Goal: Task Accomplishment & Management: Manage account settings

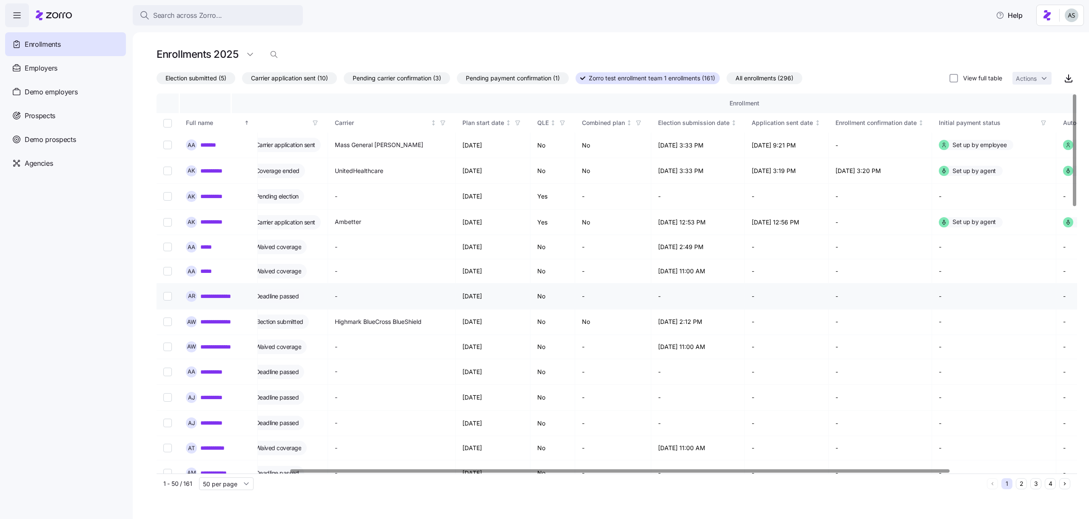
scroll to position [0, 355]
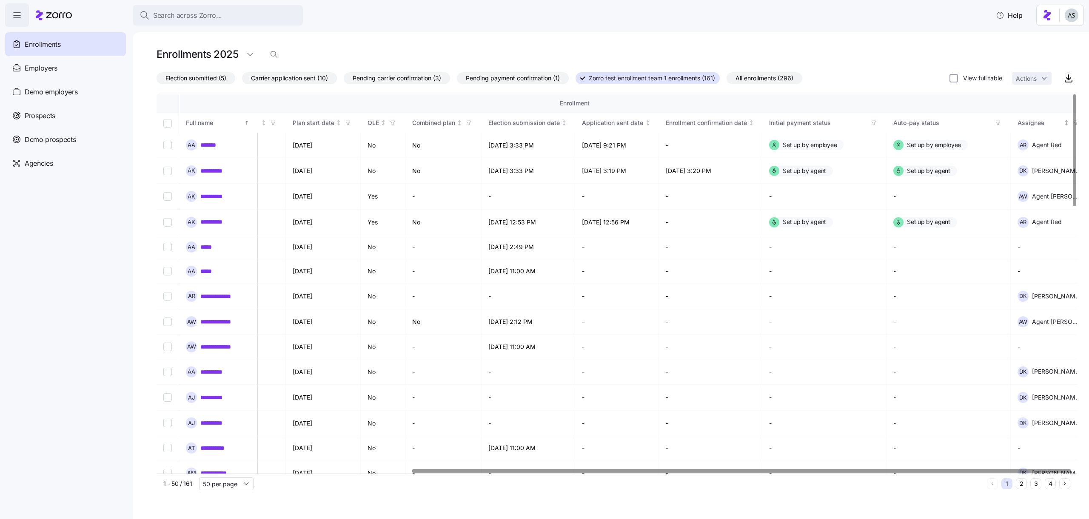
click at [1072, 123] on icon "button" at bounding box center [1075, 123] width 6 height 6
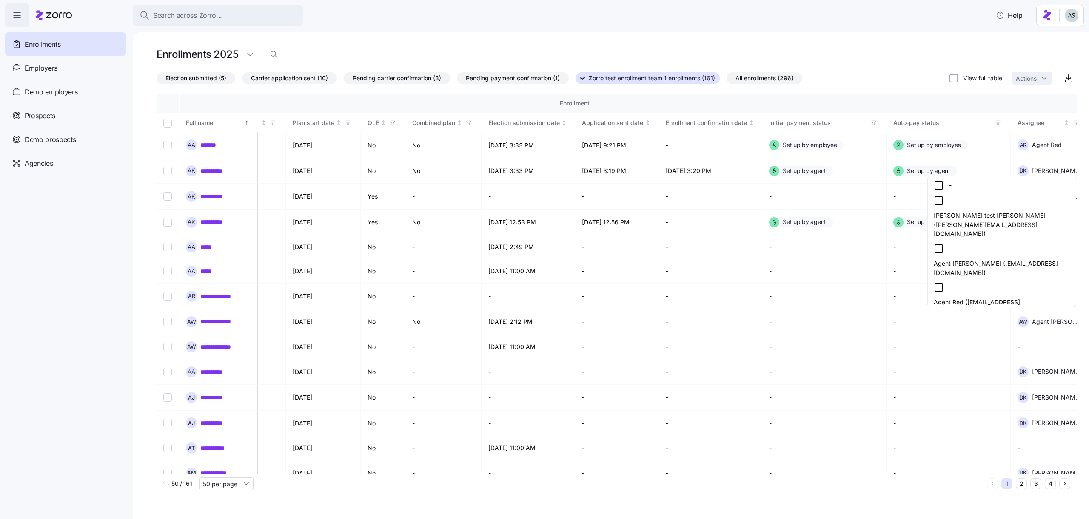
click at [976, 282] on div "Agent Red ([EMAIL_ADDRESS][DOMAIN_NAME])" at bounding box center [1001, 299] width 136 height 34
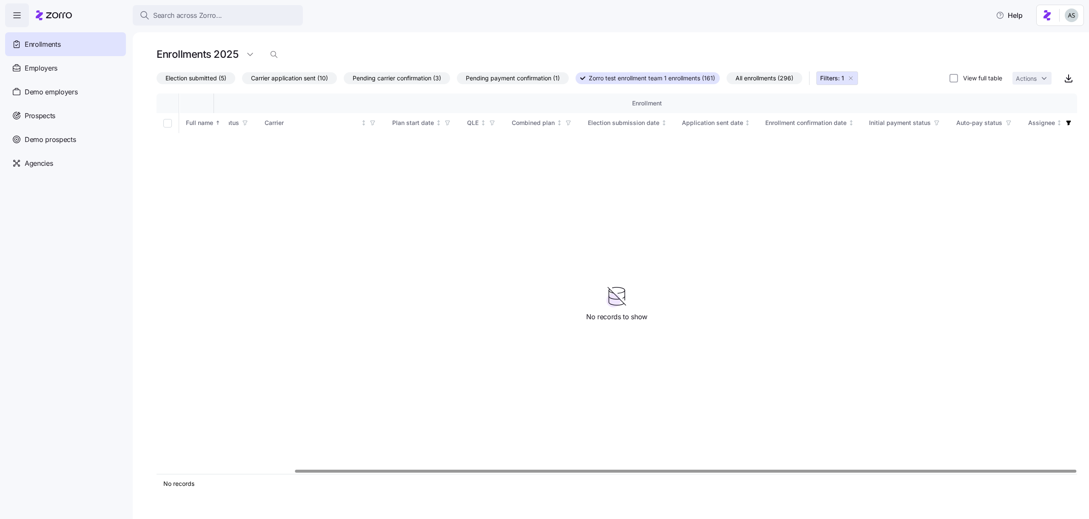
scroll to position [0, 162]
click at [854, 78] on icon "button" at bounding box center [850, 78] width 7 height 7
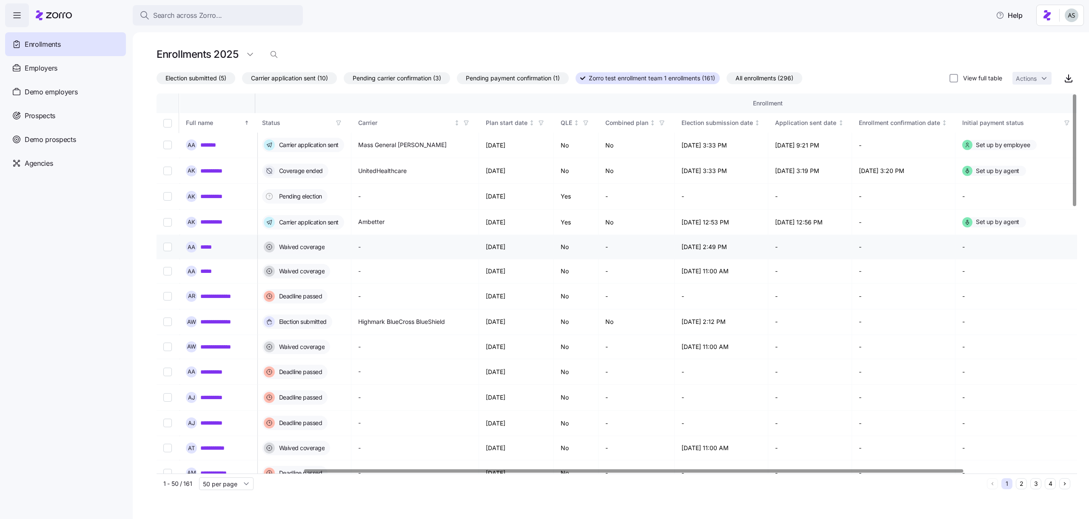
scroll to position [0, 355]
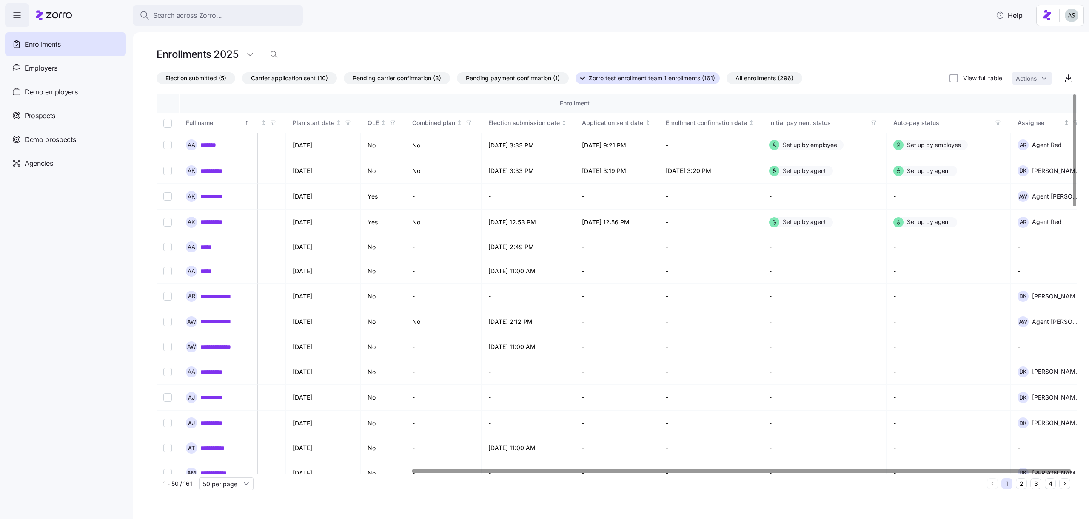
click at [1072, 125] on icon "button" at bounding box center [1075, 123] width 6 height 6
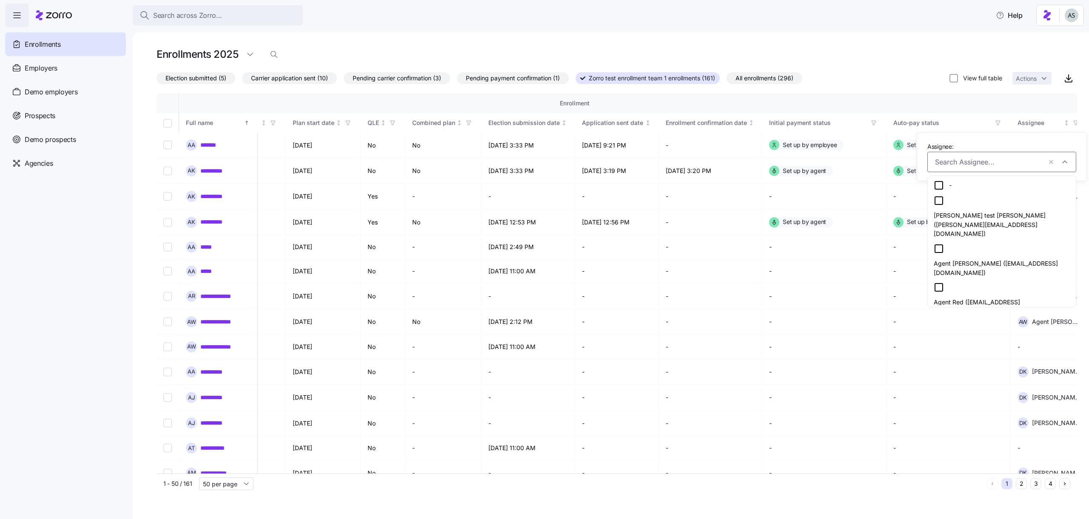
click at [986, 282] on div "Agent Red ([EMAIL_ADDRESS][DOMAIN_NAME])" at bounding box center [1001, 299] width 136 height 34
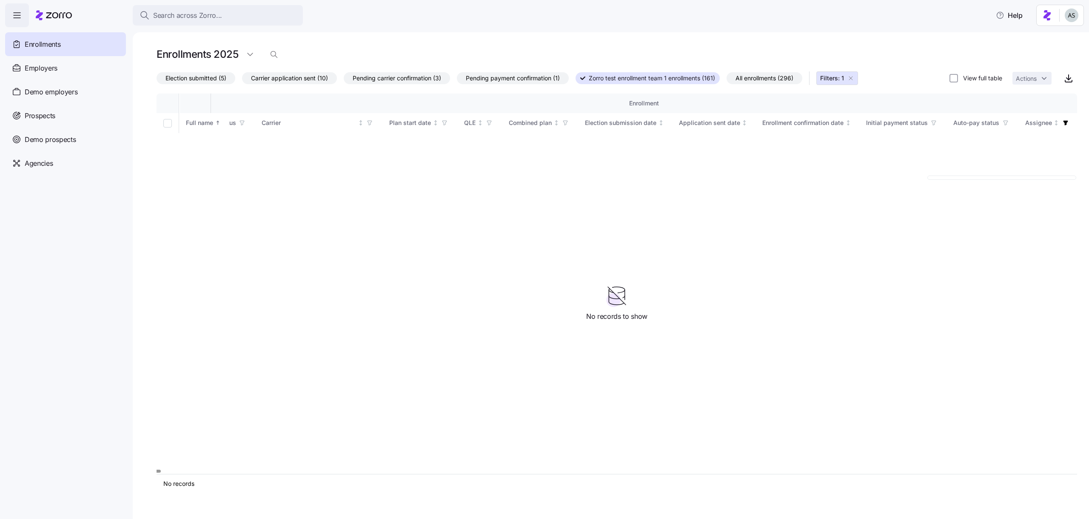
scroll to position [0, 162]
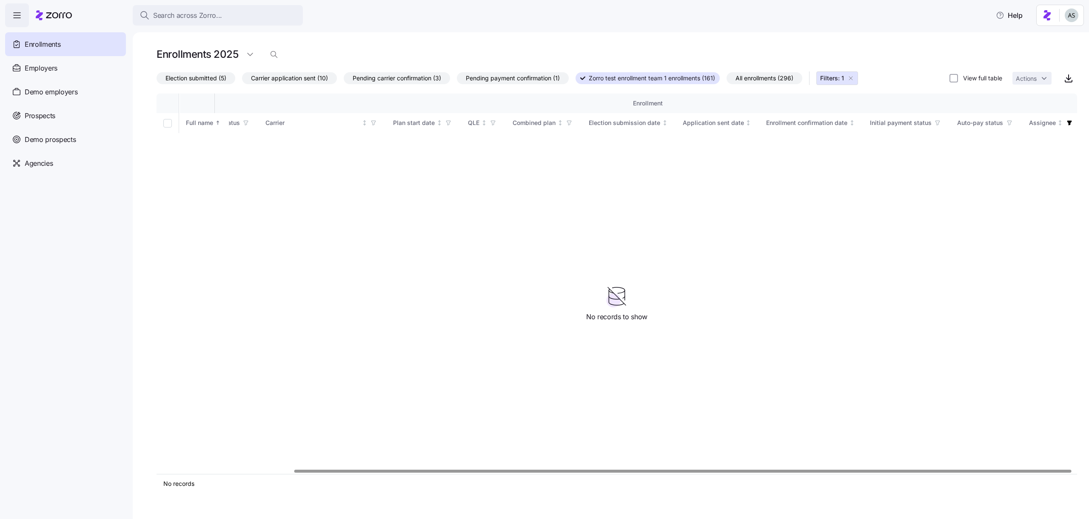
click at [863, 71] on div "Election submitted (5) Carrier application sent (10) Pending carrier confirmati…" at bounding box center [616, 78] width 920 height 17
click at [858, 79] on button "Filters: 1" at bounding box center [837, 78] width 42 height 14
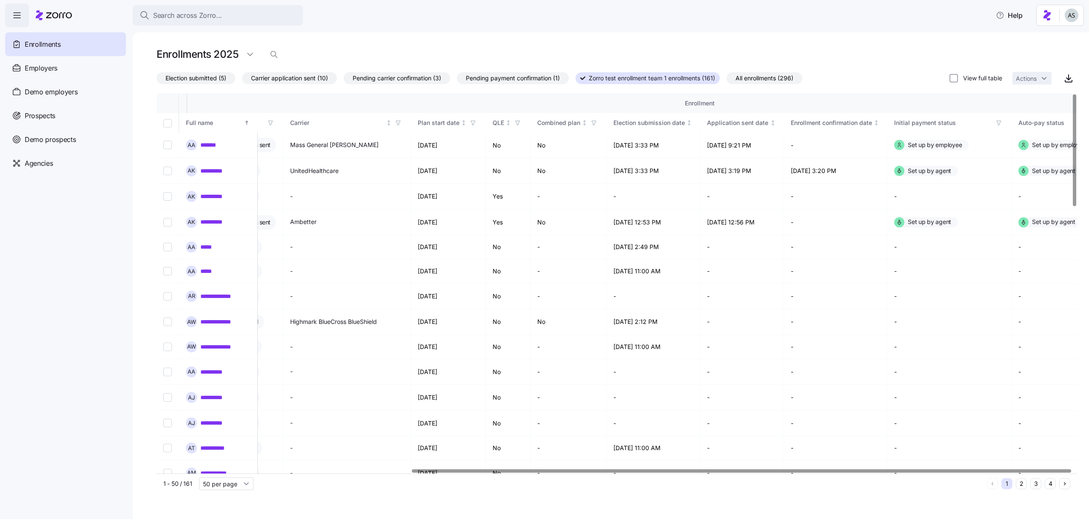
scroll to position [0, 355]
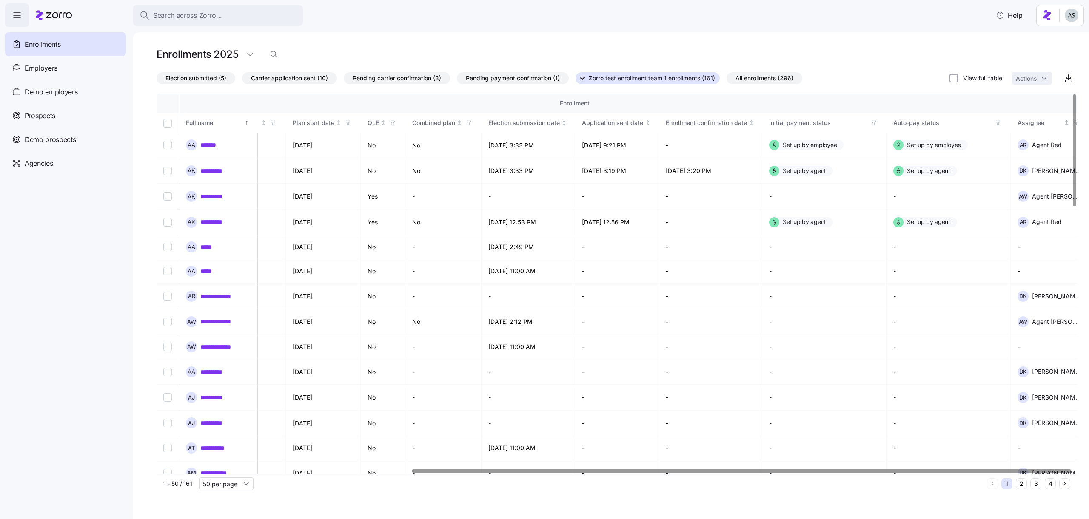
click at [1073, 121] on icon "button" at bounding box center [1075, 123] width 4 height 4
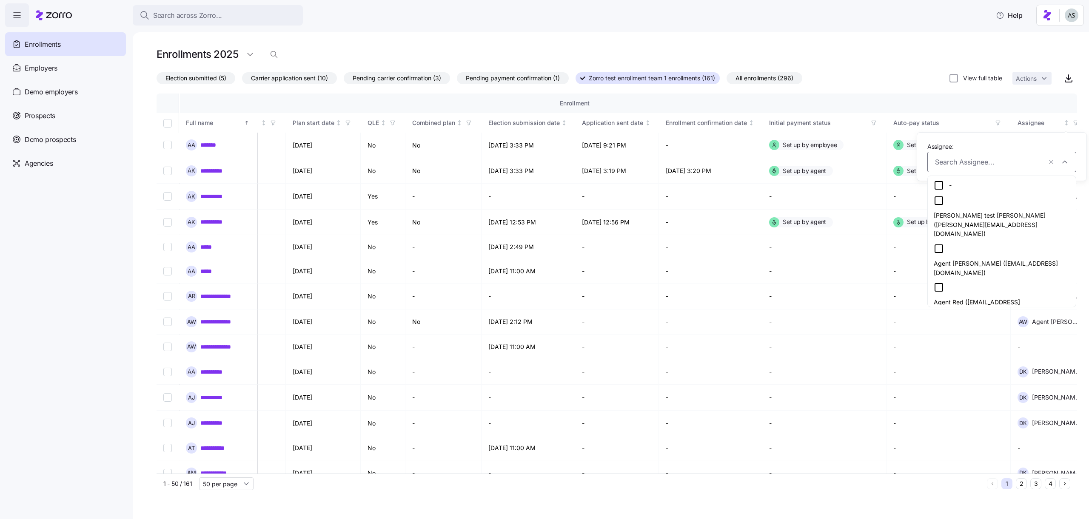
click at [972, 244] on div "Agent [PERSON_NAME] ([EMAIL_ADDRESS][DOMAIN_NAME])" at bounding box center [1001, 261] width 136 height 34
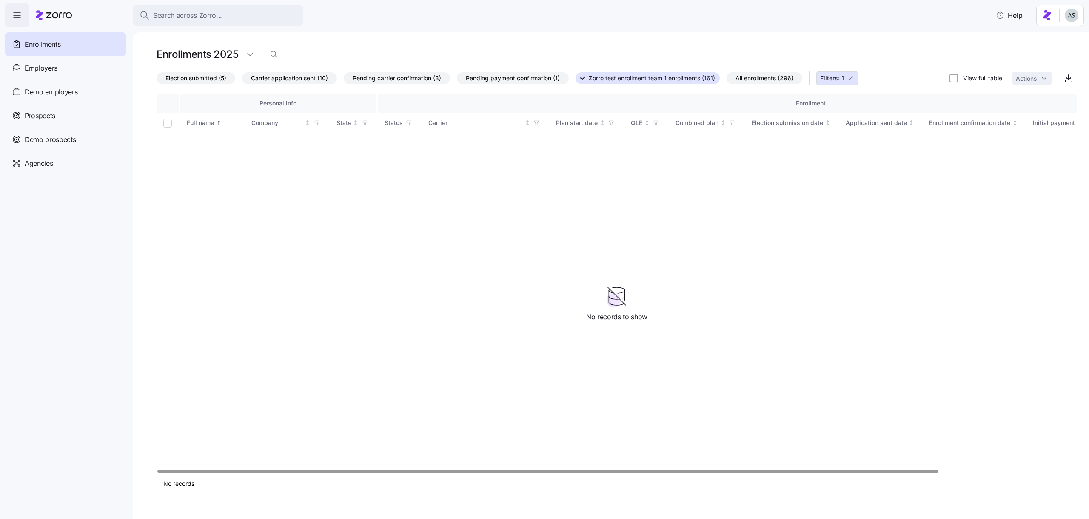
click at [854, 78] on icon "button" at bounding box center [850, 78] width 7 height 7
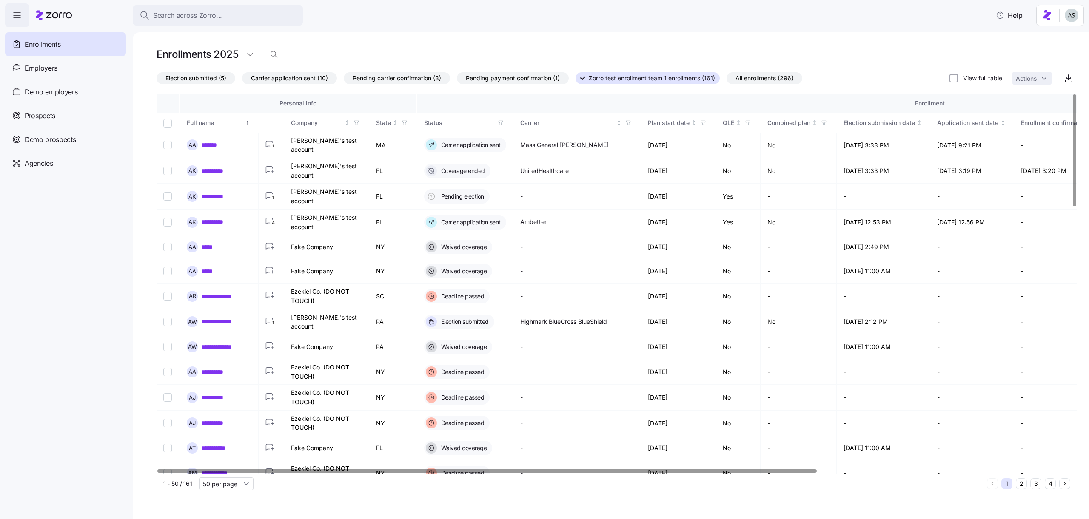
click at [750, 75] on span "All enrollments (296)" at bounding box center [764, 78] width 58 height 11
click at [726, 80] on input "All enrollments (296)" at bounding box center [726, 80] width 0 height 0
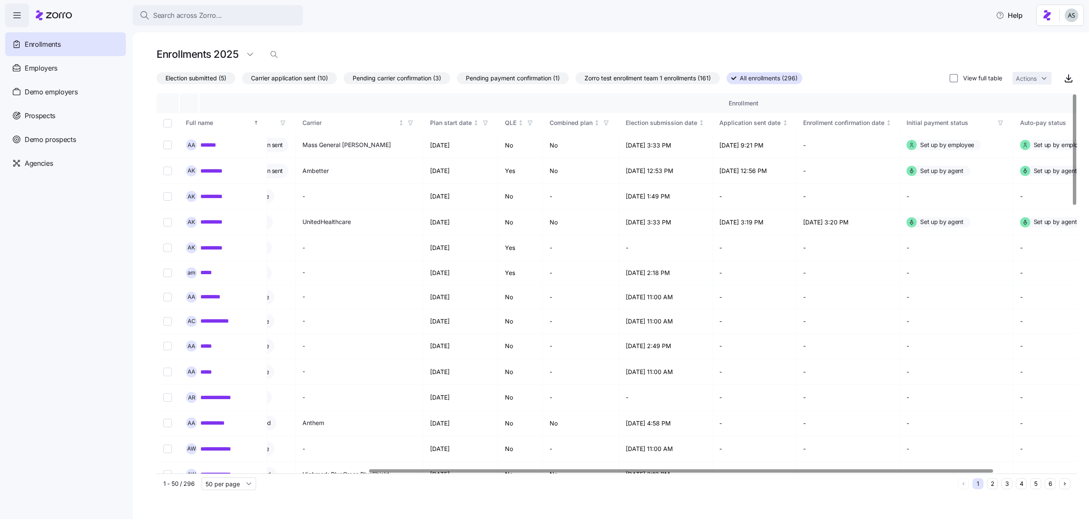
scroll to position [0, 427]
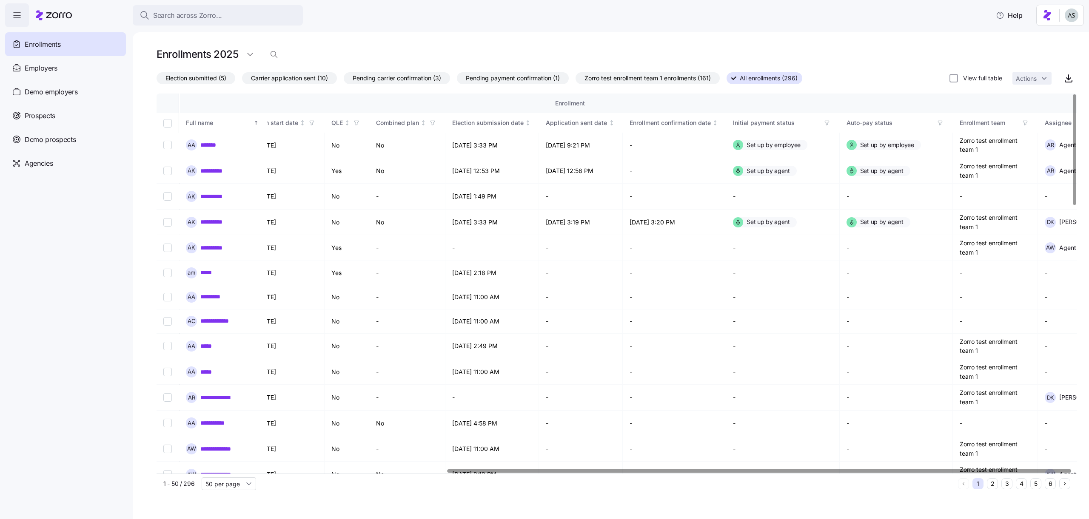
click at [1088, 122] on icon "button" at bounding box center [1103, 123] width 6 height 6
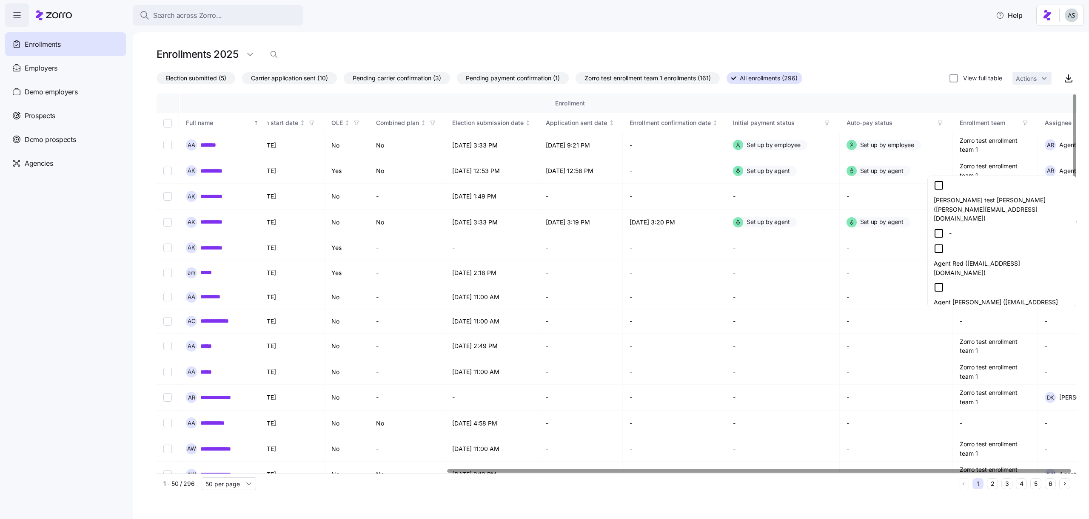
click at [989, 244] on div "Agent Red ([EMAIL_ADDRESS][DOMAIN_NAME])" at bounding box center [1001, 261] width 136 height 34
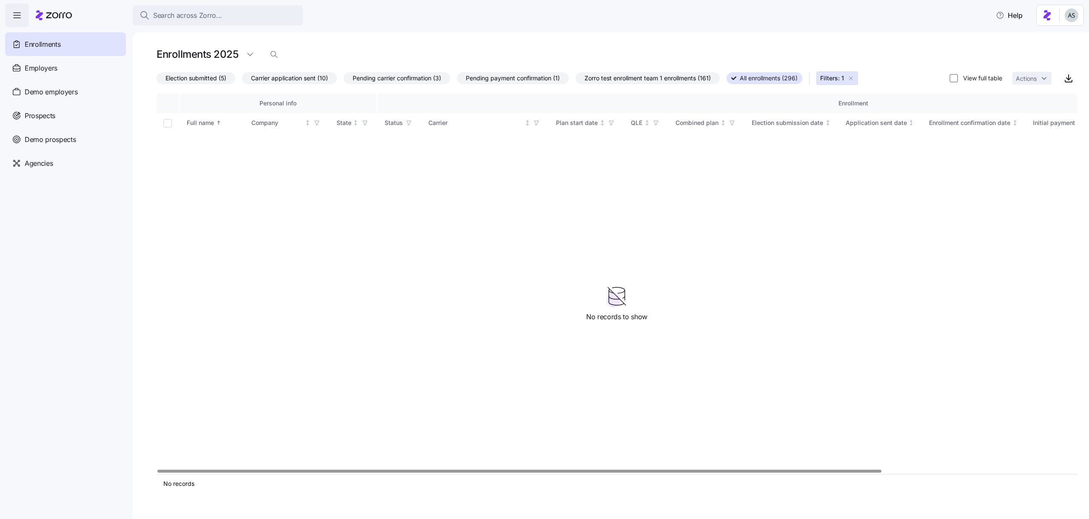
click at [854, 80] on icon "button" at bounding box center [850, 78] width 7 height 7
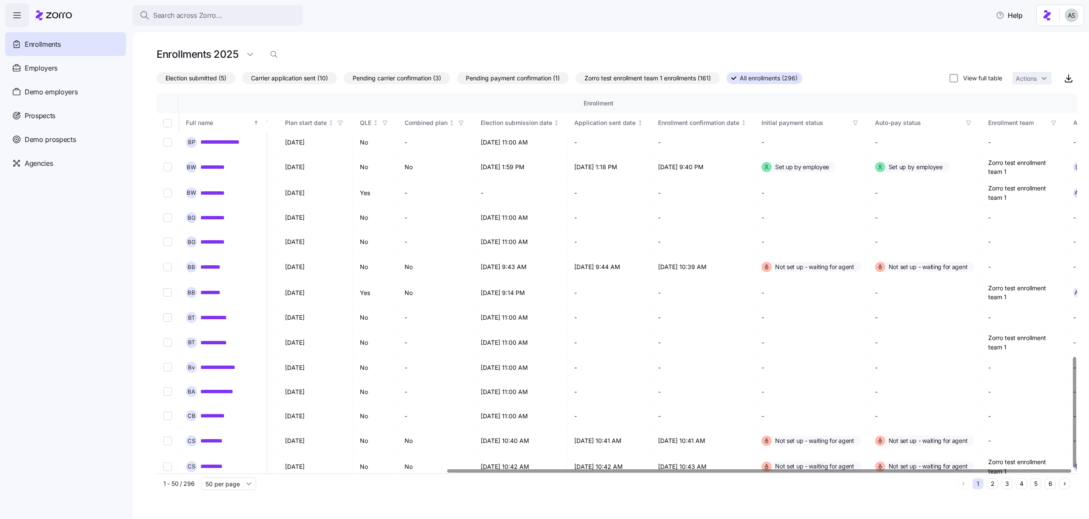
scroll to position [905, 427]
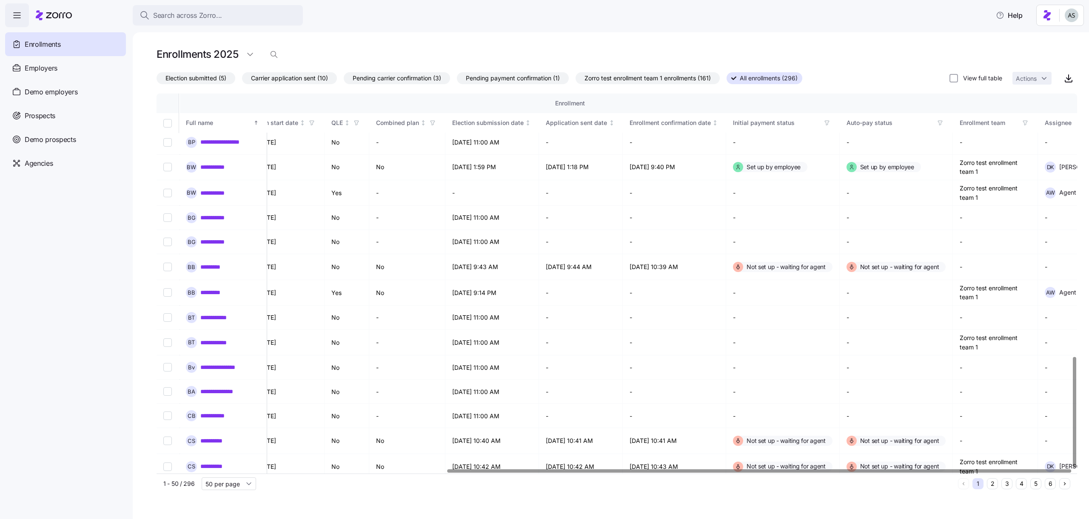
click at [1088, 122] on span "button" at bounding box center [1102, 122] width 9 height 9
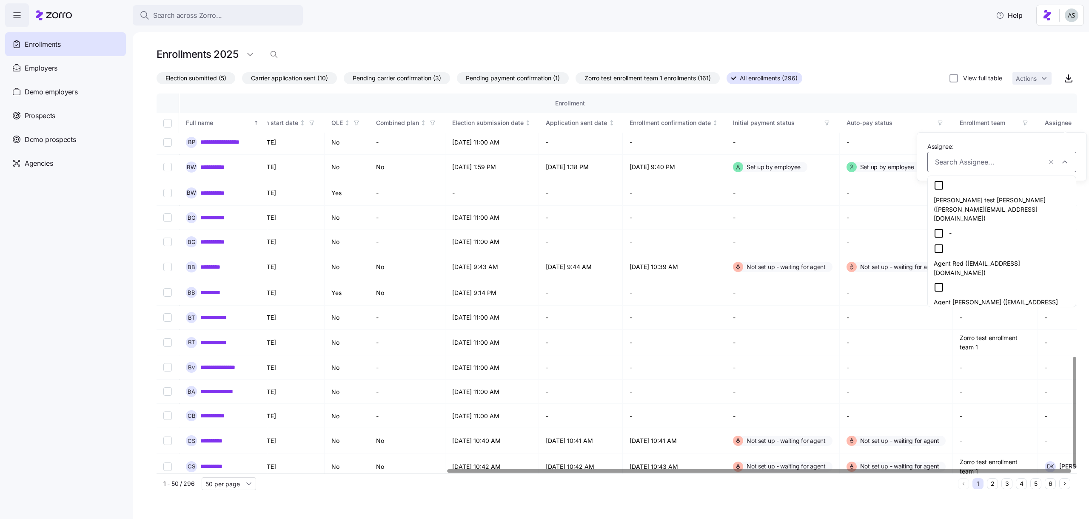
click at [947, 282] on div "Agent [PERSON_NAME] ([EMAIL_ADDRESS][DOMAIN_NAME])" at bounding box center [1001, 299] width 136 height 34
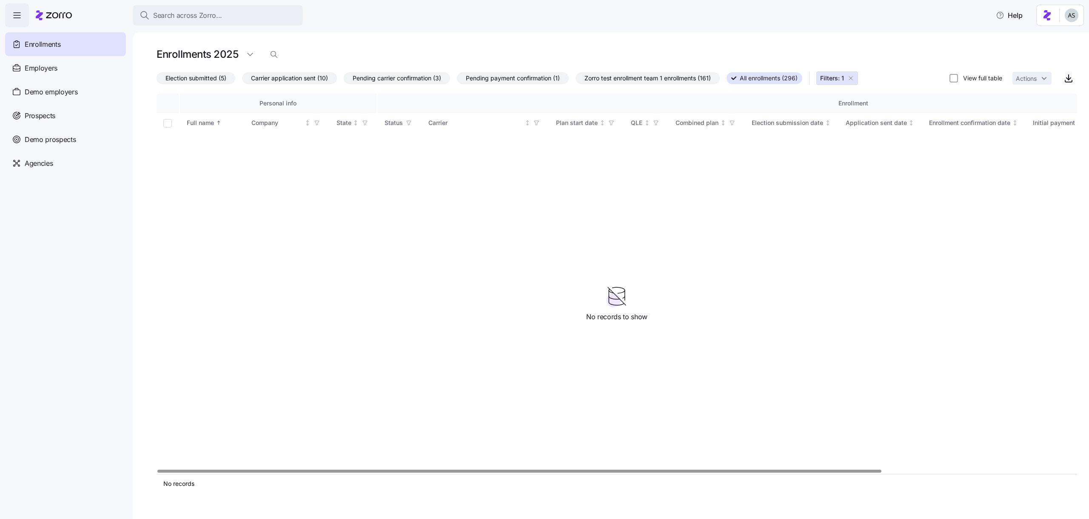
scroll to position [0, 247]
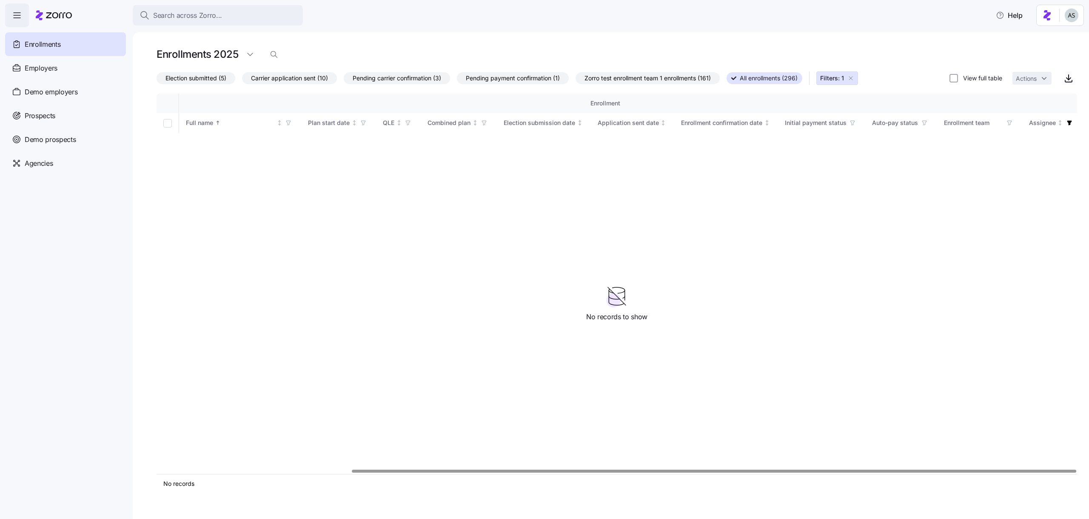
click at [854, 77] on icon "button" at bounding box center [850, 78] width 7 height 7
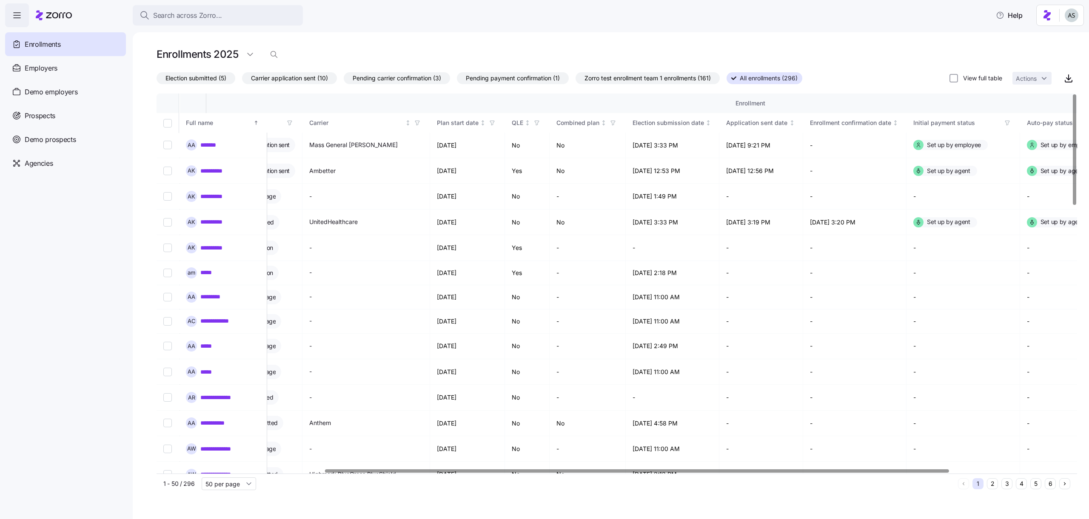
click at [204, 80] on span "Election submitted (5)" at bounding box center [195, 78] width 61 height 11
click at [156, 80] on input "Election submitted (5)" at bounding box center [156, 80] width 0 height 0
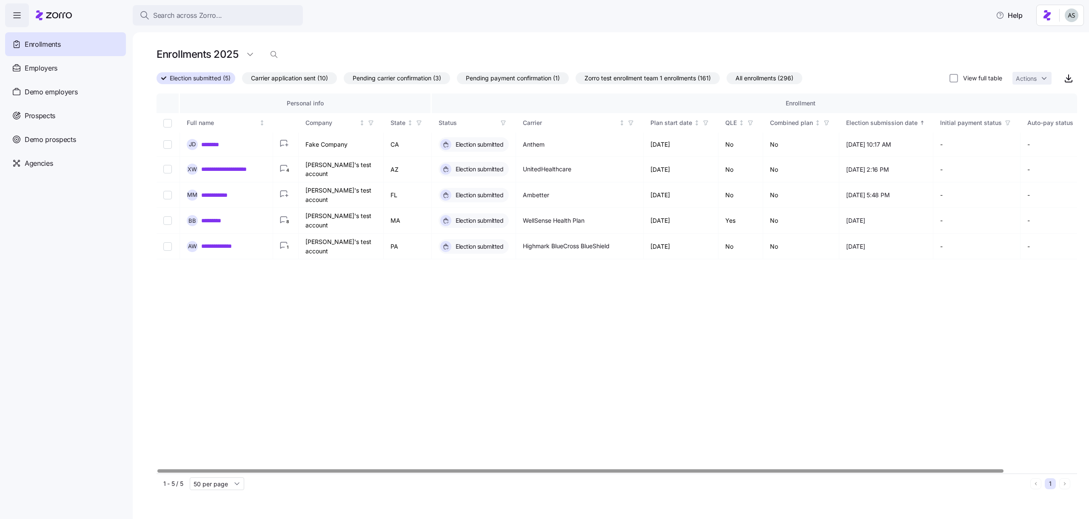
scroll to position [0, 79]
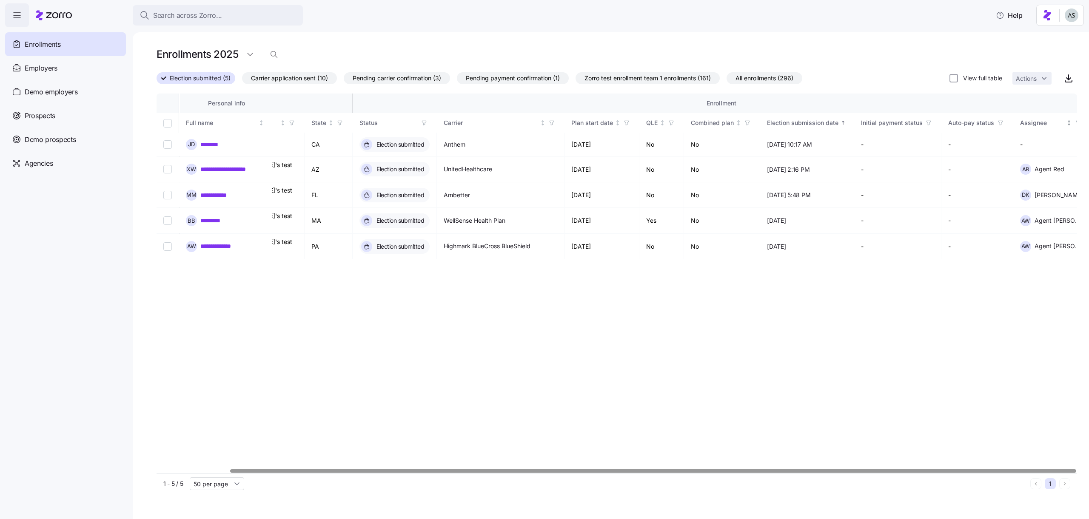
click at [1075, 122] on icon "button" at bounding box center [1078, 123] width 6 height 6
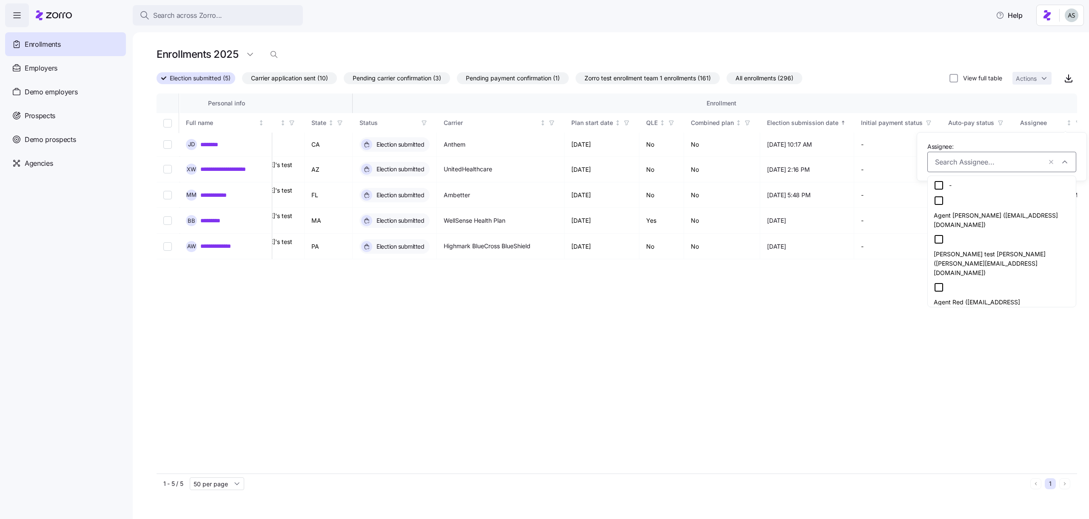
click at [970, 282] on div "Agent Red ([EMAIL_ADDRESS][DOMAIN_NAME])" at bounding box center [1001, 299] width 136 height 34
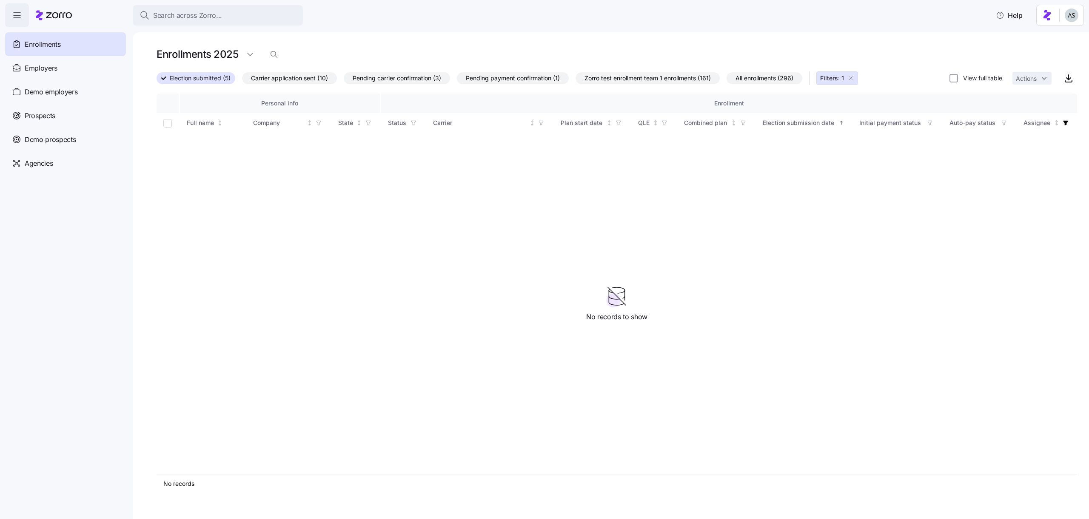
click at [858, 78] on button "Filters: 1" at bounding box center [837, 78] width 42 height 14
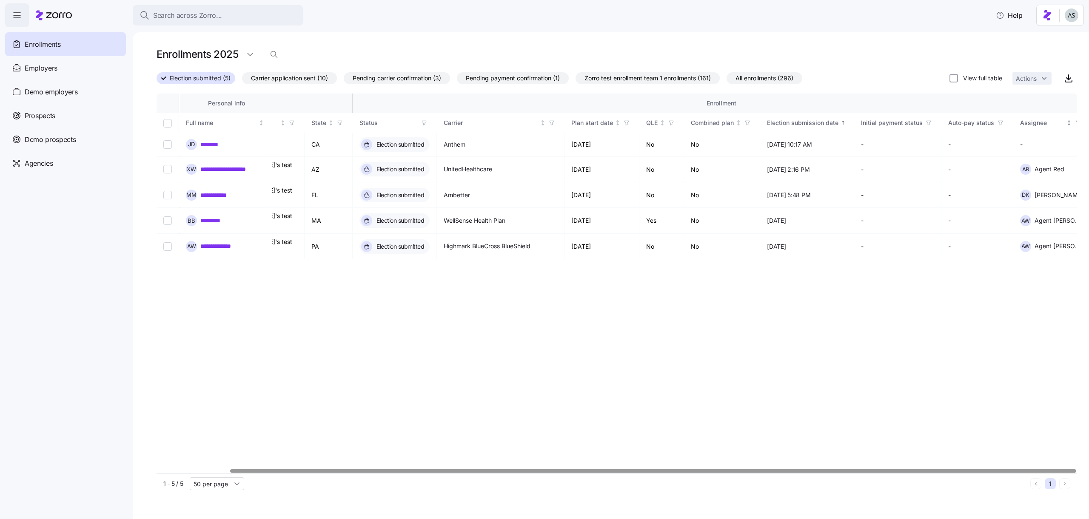
click at [1075, 125] on icon "button" at bounding box center [1078, 123] width 6 height 6
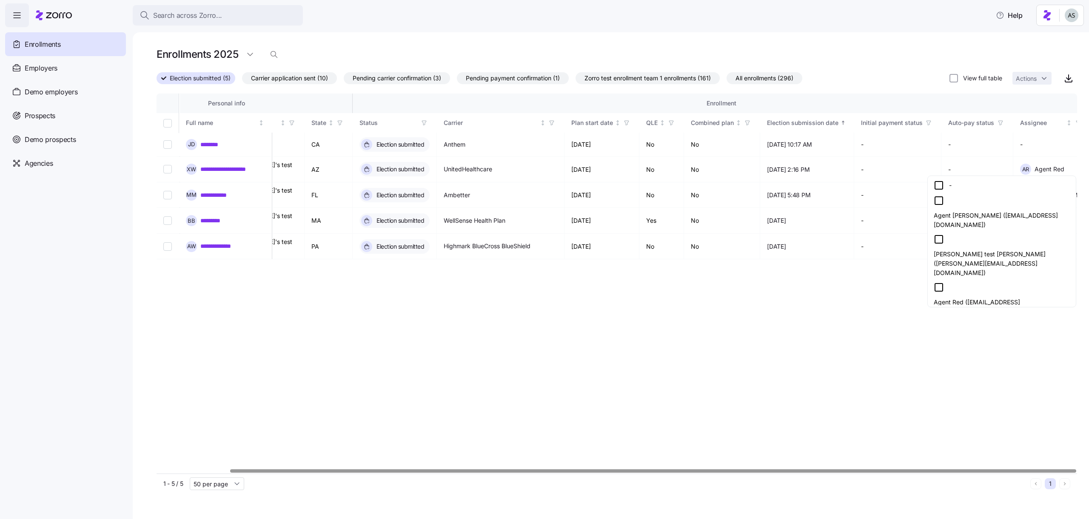
click at [969, 253] on div "[PERSON_NAME] test [PERSON_NAME] ([PERSON_NAME][EMAIL_ADDRESS][DOMAIN_NAME])" at bounding box center [1001, 255] width 136 height 43
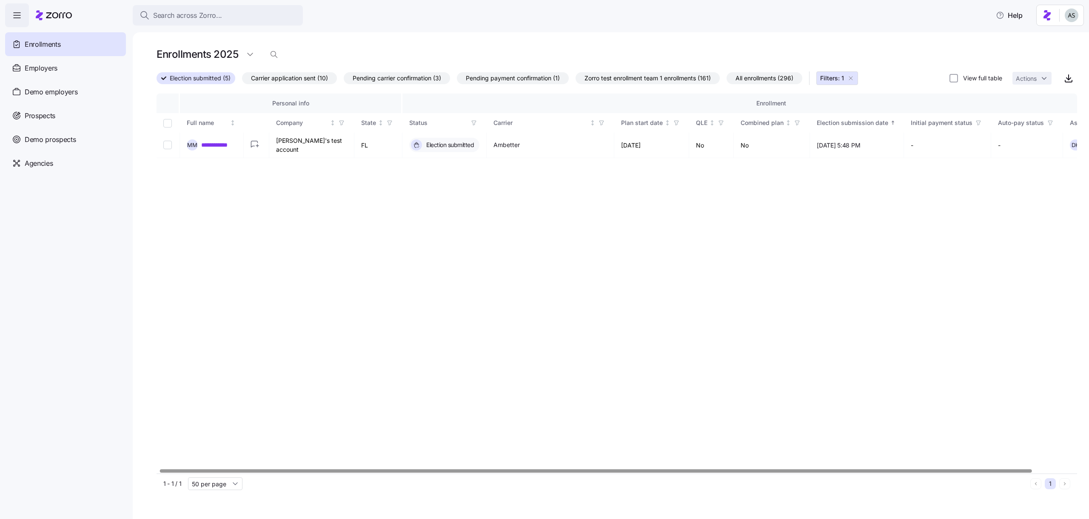
scroll to position [0, 50]
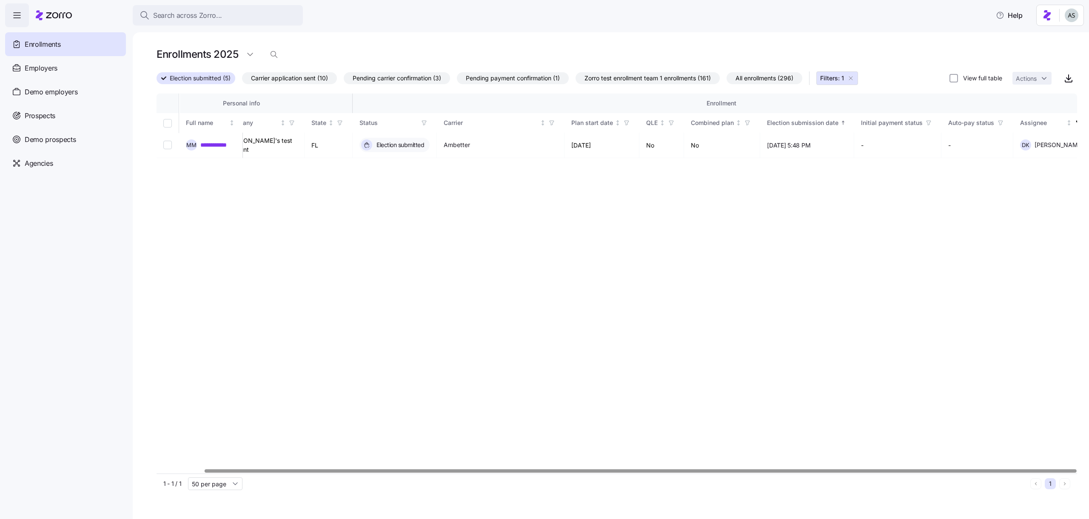
click at [854, 76] on icon "button" at bounding box center [850, 78] width 7 height 7
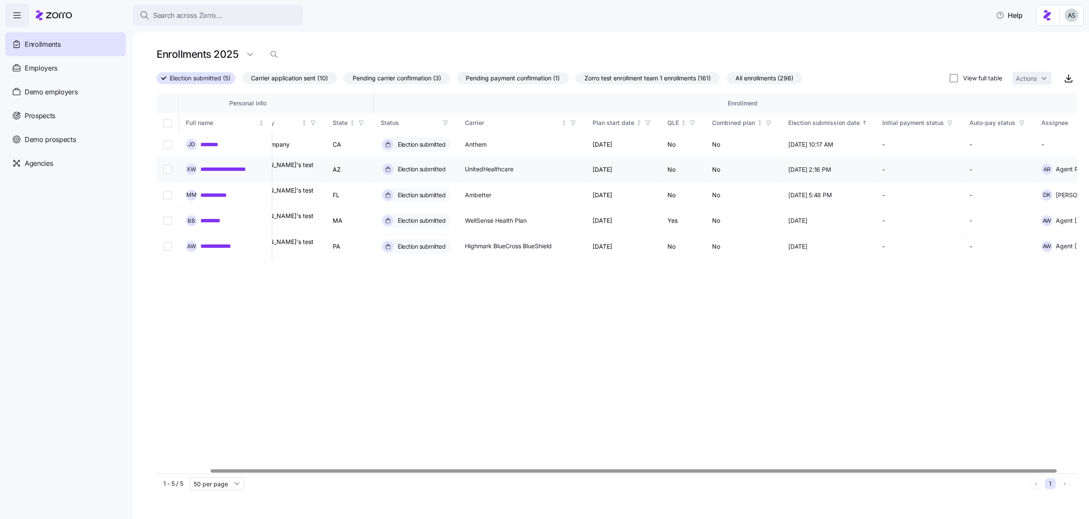
scroll to position [0, 79]
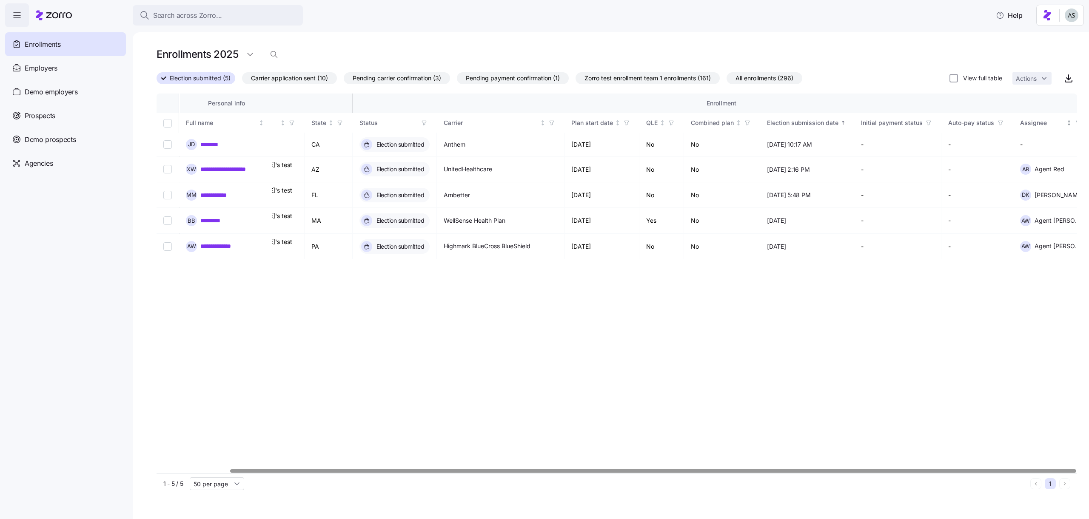
click at [1075, 122] on icon "button" at bounding box center [1078, 123] width 6 height 6
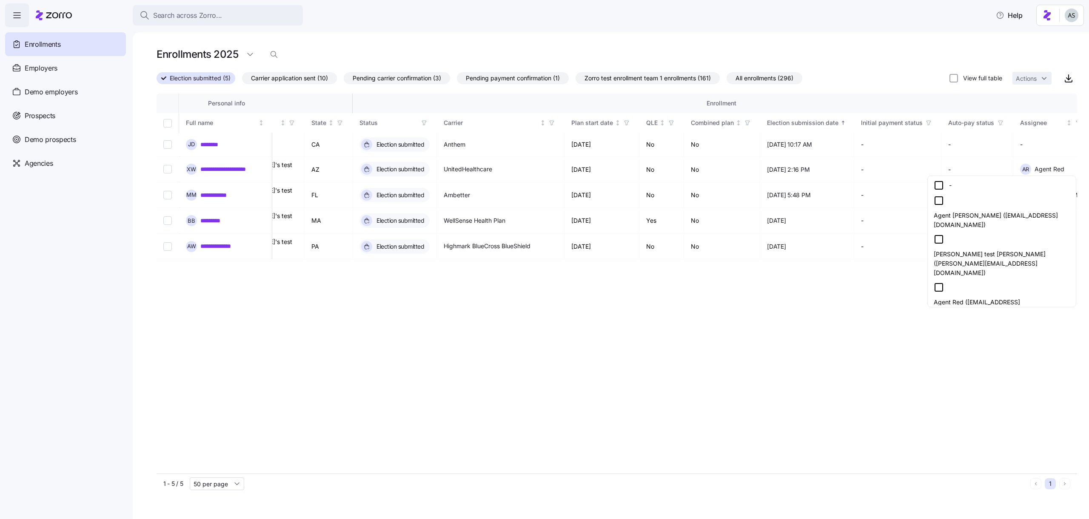
click at [976, 280] on div "Agent Red ([EMAIL_ADDRESS][DOMAIN_NAME])" at bounding box center [1001, 299] width 145 height 39
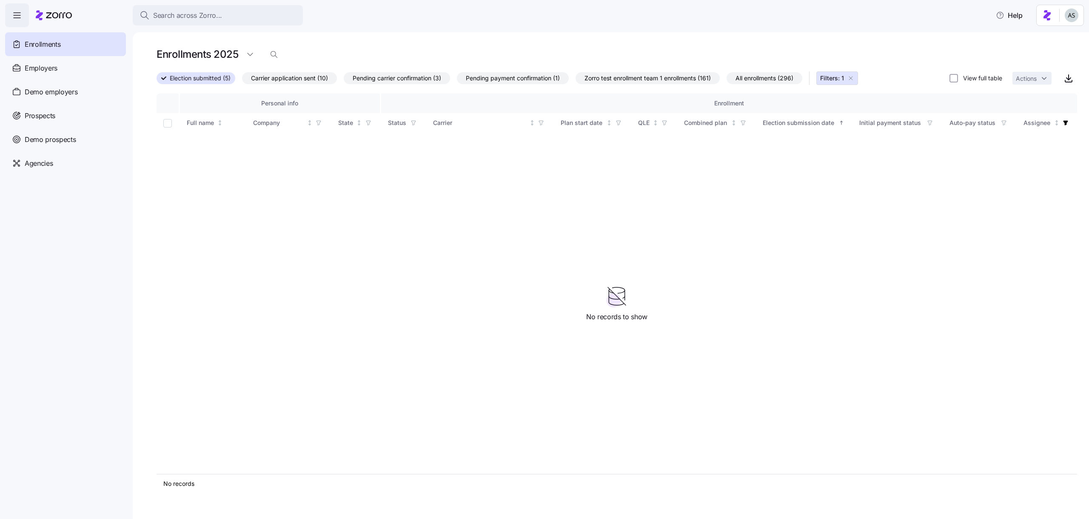
click at [854, 78] on icon "button" at bounding box center [850, 78] width 7 height 7
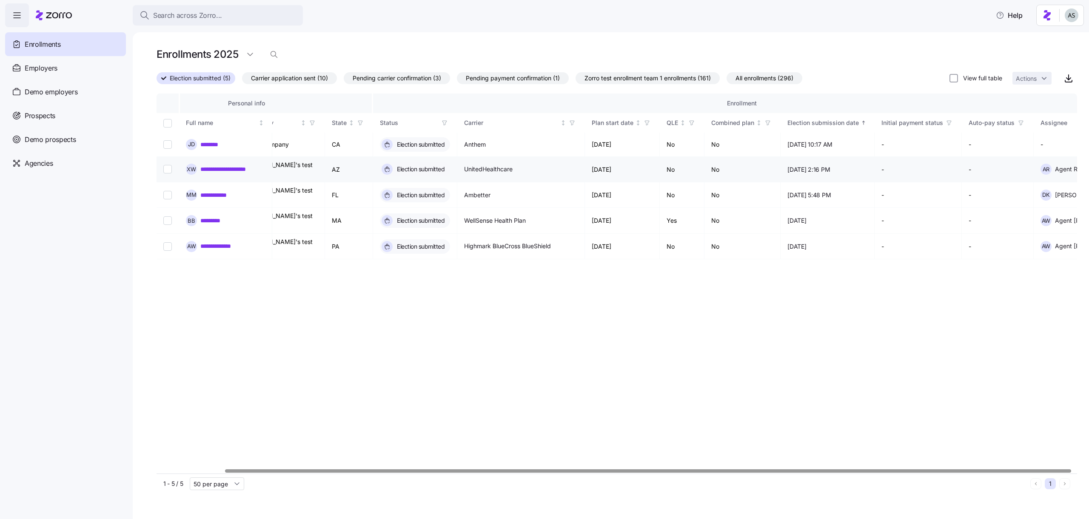
scroll to position [0, 79]
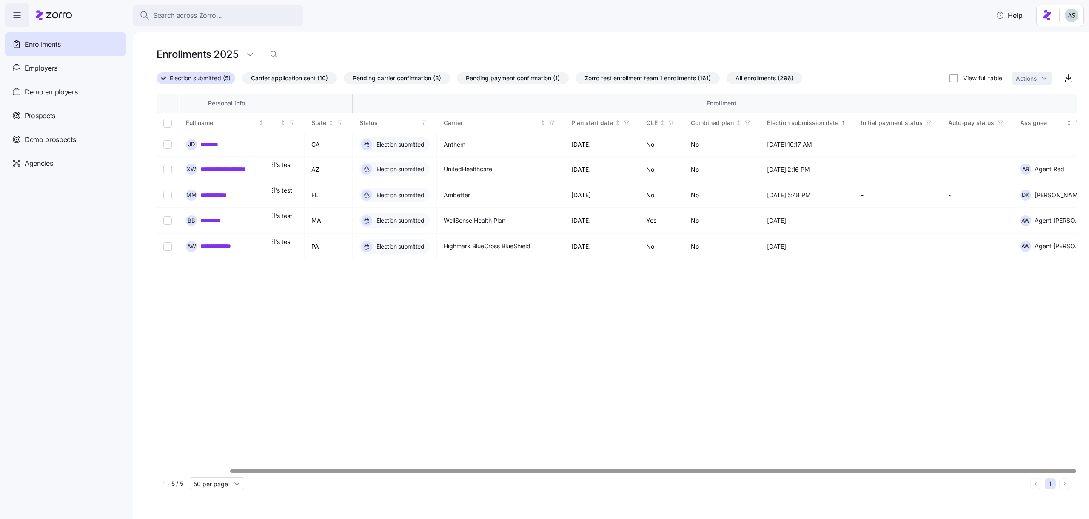
click at [1073, 126] on span "button" at bounding box center [1077, 122] width 9 height 9
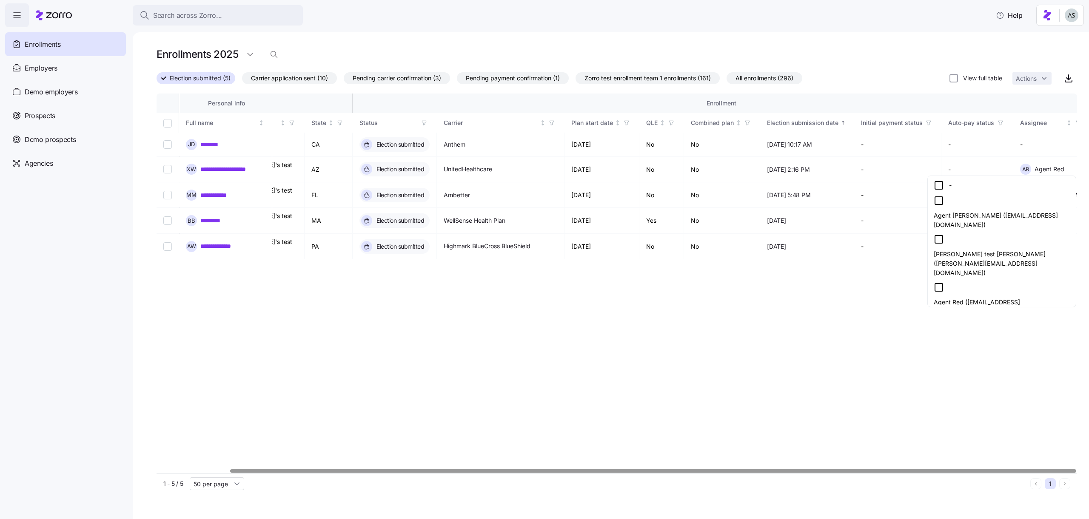
click at [977, 241] on div "[PERSON_NAME] test [PERSON_NAME] ([PERSON_NAME][EMAIL_ADDRESS][DOMAIN_NAME])" at bounding box center [1001, 255] width 136 height 43
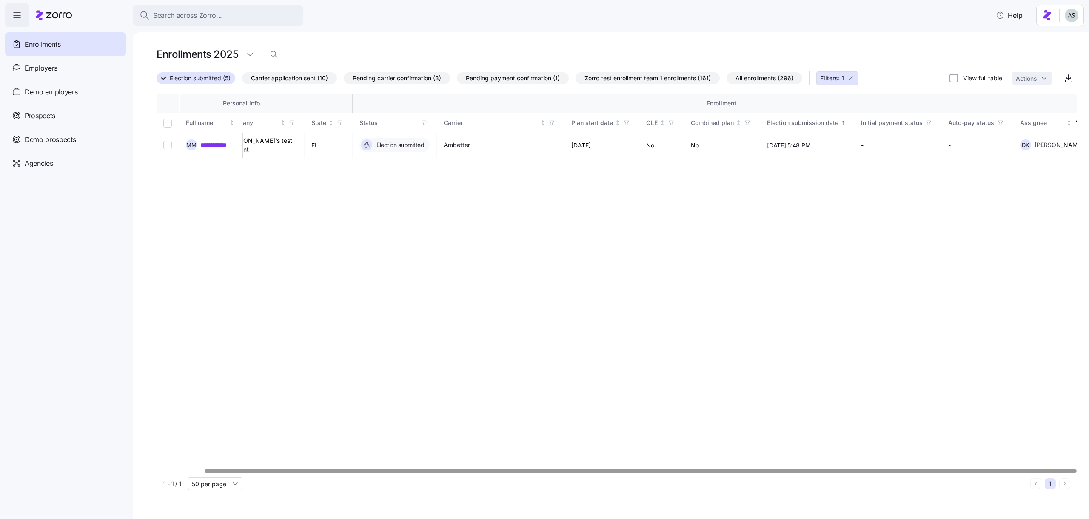
click at [854, 76] on icon "button" at bounding box center [850, 78] width 7 height 7
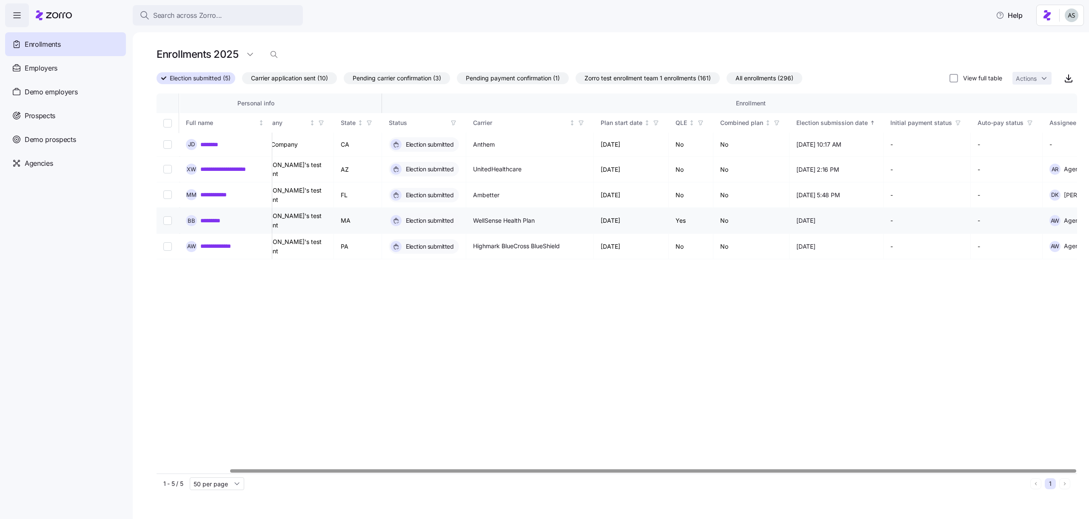
scroll to position [0, 79]
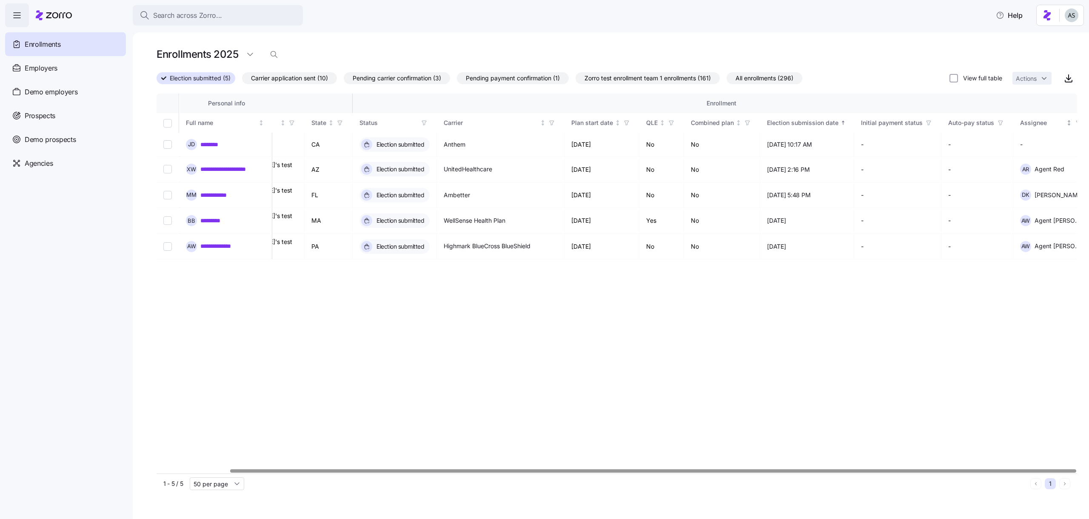
click at [1073, 122] on span "button" at bounding box center [1077, 122] width 9 height 9
click at [1073, 119] on span "button" at bounding box center [1077, 122] width 9 height 9
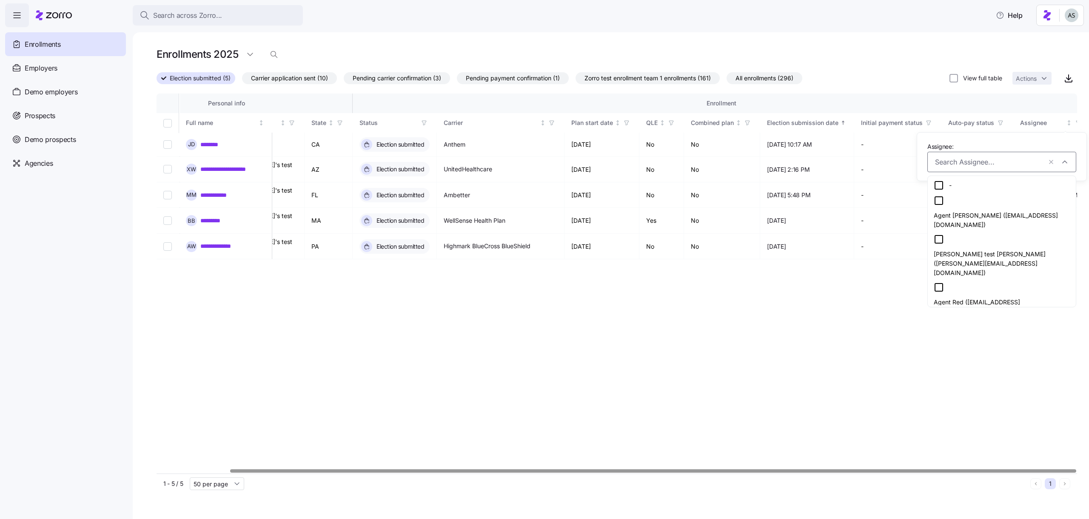
click at [972, 282] on div "Agent Red ([EMAIL_ADDRESS][DOMAIN_NAME])" at bounding box center [1001, 299] width 136 height 34
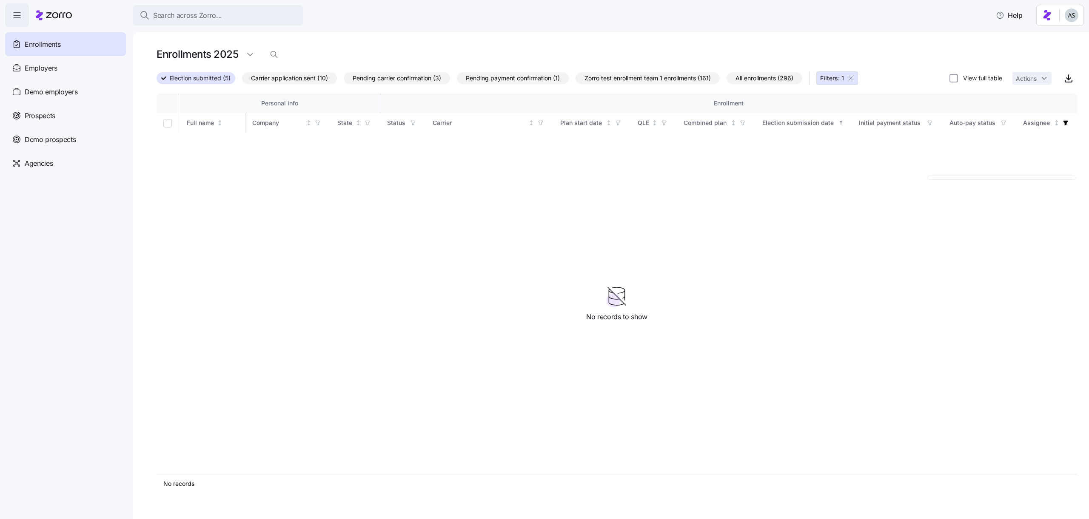
scroll to position [0, 0]
click at [854, 74] on button "Filters: 1" at bounding box center [837, 78] width 42 height 14
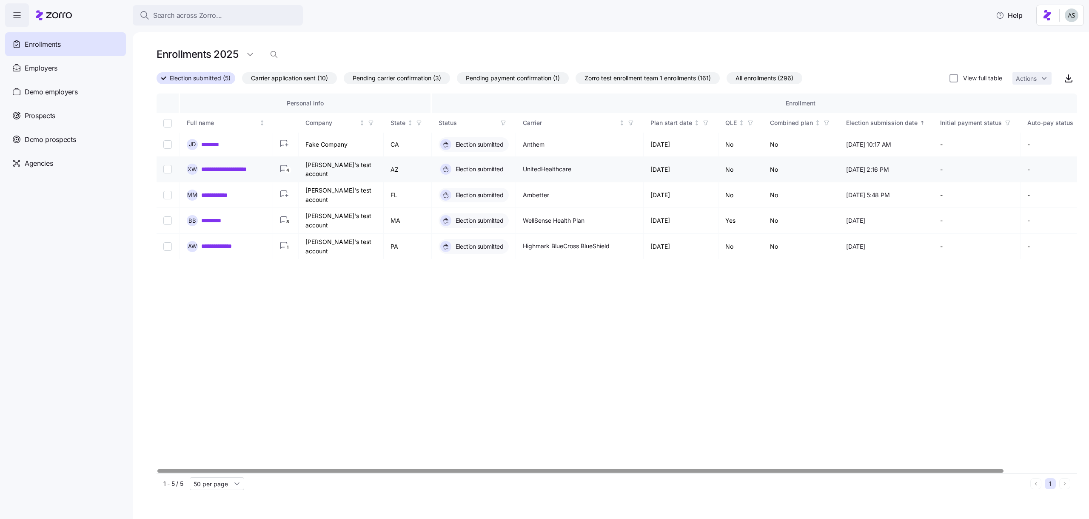
scroll to position [0, 79]
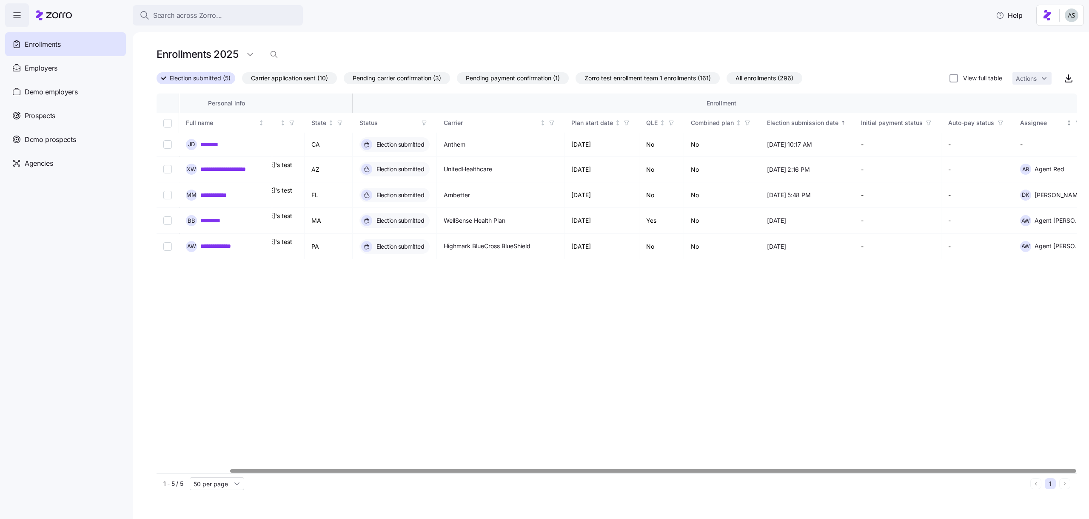
click at [1075, 123] on icon "button" at bounding box center [1078, 123] width 6 height 6
click at [1075, 122] on icon "button" at bounding box center [1078, 123] width 6 height 6
click at [1064, 128] on th "Assignee" at bounding box center [1051, 123] width 77 height 20
click at [1073, 126] on span "button" at bounding box center [1077, 122] width 9 height 9
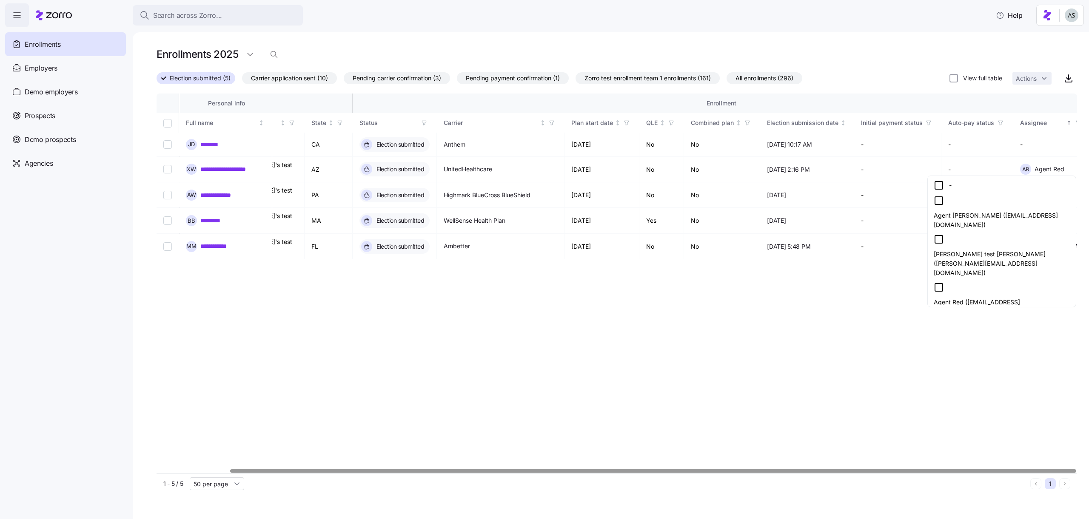
click at [978, 241] on div "[PERSON_NAME] test [PERSON_NAME] ([PERSON_NAME][EMAIL_ADDRESS][DOMAIN_NAME])" at bounding box center [1001, 255] width 136 height 43
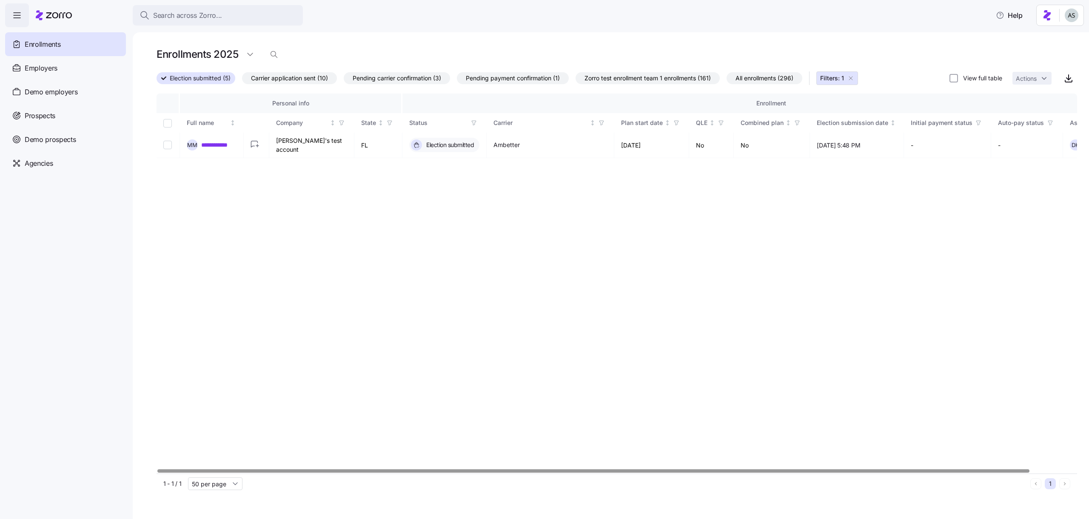
scroll to position [0, 50]
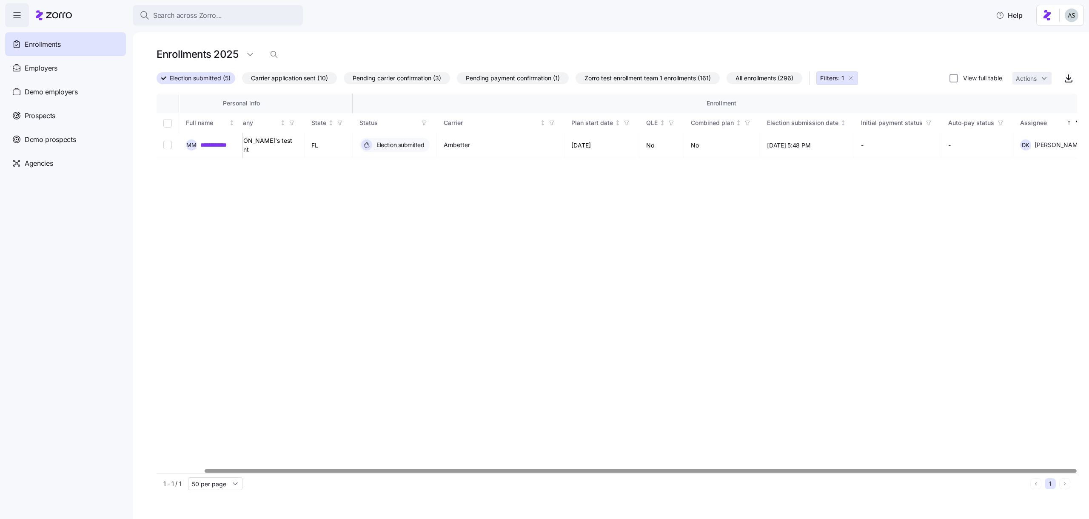
click at [850, 74] on span "Filters: 1" at bounding box center [837, 78] width 34 height 9
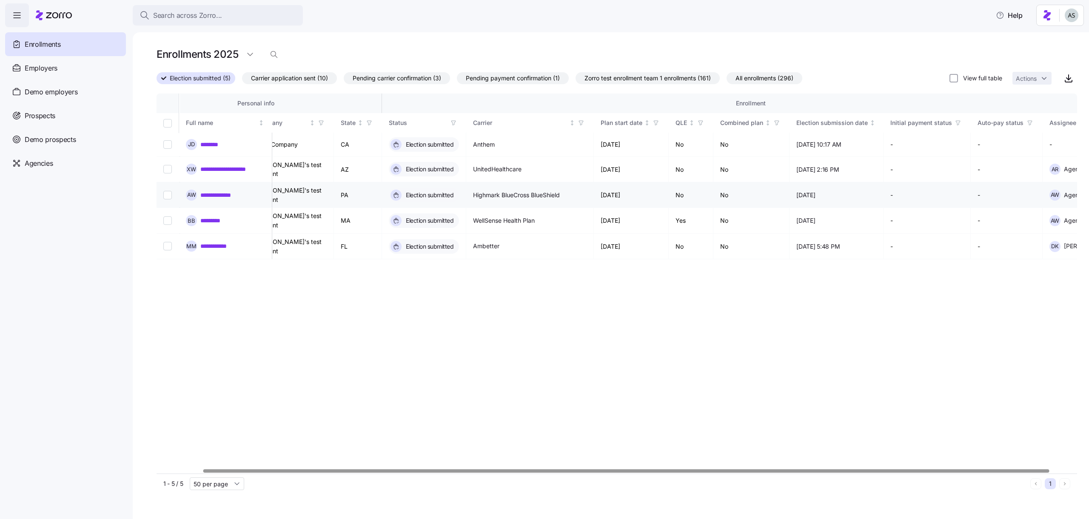
scroll to position [0, 79]
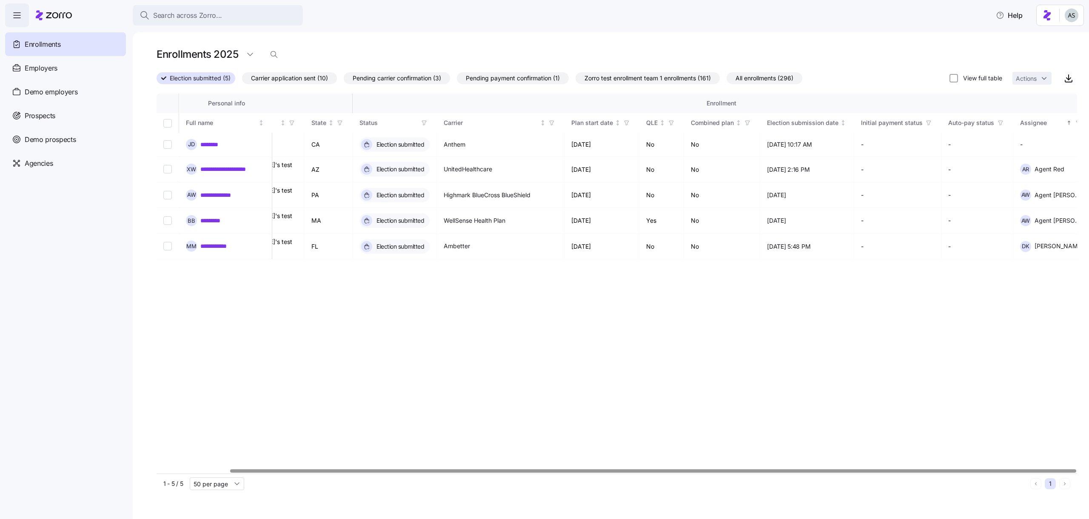
click at [1075, 125] on icon "button" at bounding box center [1078, 123] width 6 height 6
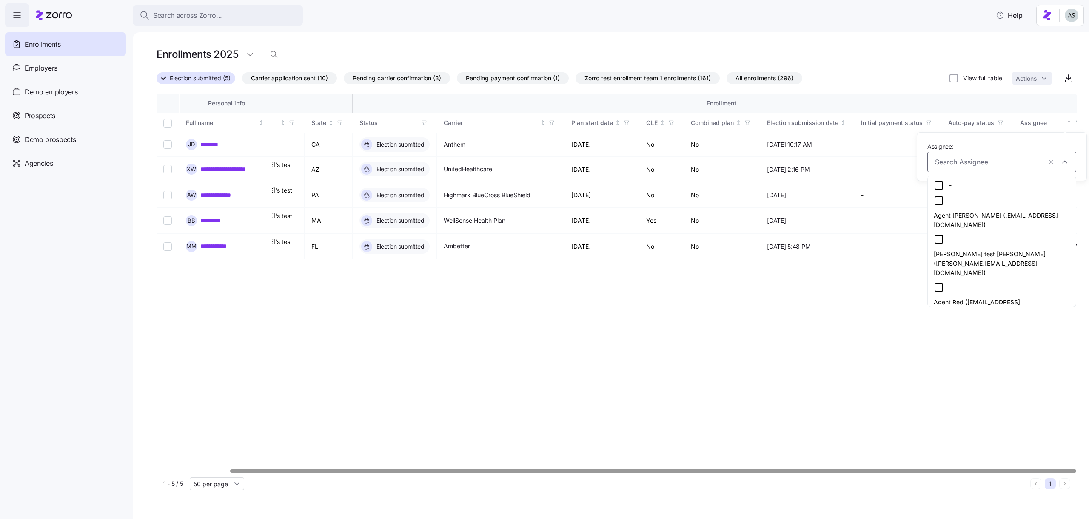
click at [977, 282] on div "Agent Red ([EMAIL_ADDRESS][DOMAIN_NAME])" at bounding box center [1001, 299] width 136 height 34
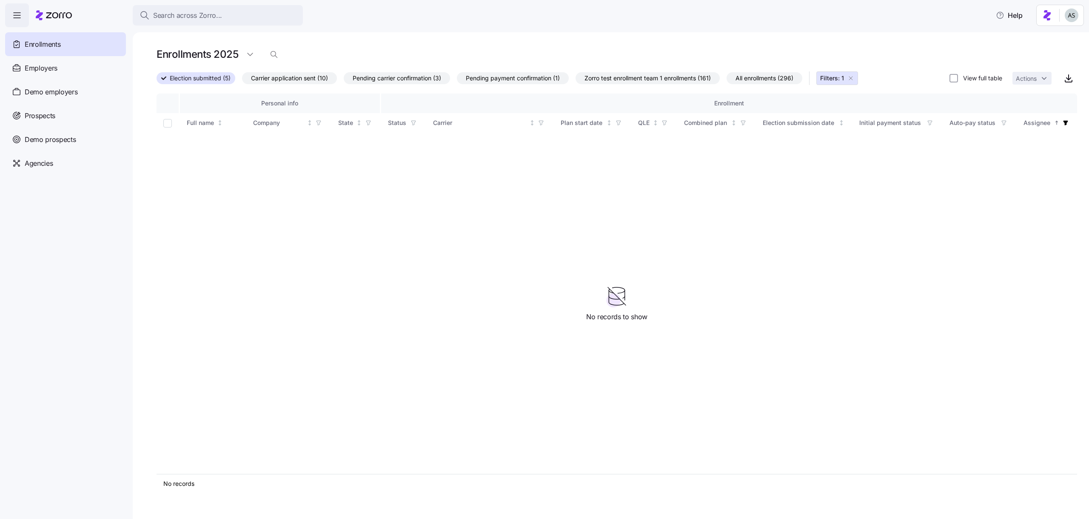
click at [858, 78] on button "Filters: 1" at bounding box center [837, 78] width 42 height 14
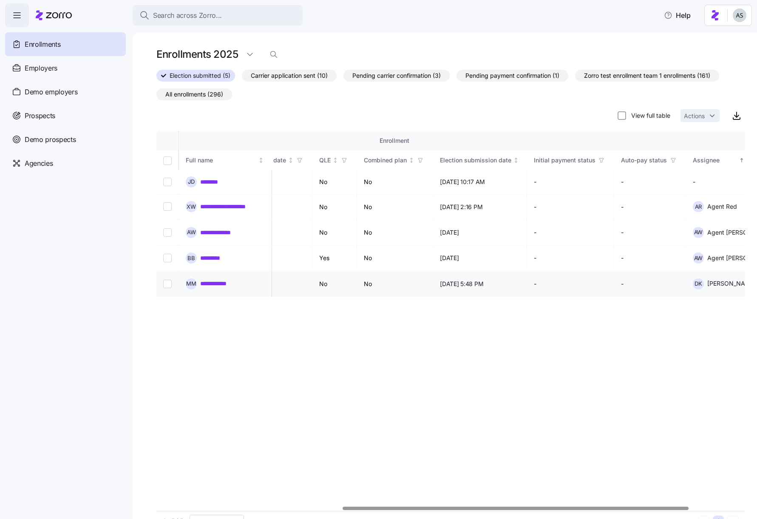
scroll to position [0, 410]
click at [742, 156] on span "button" at bounding box center [746, 160] width 9 height 9
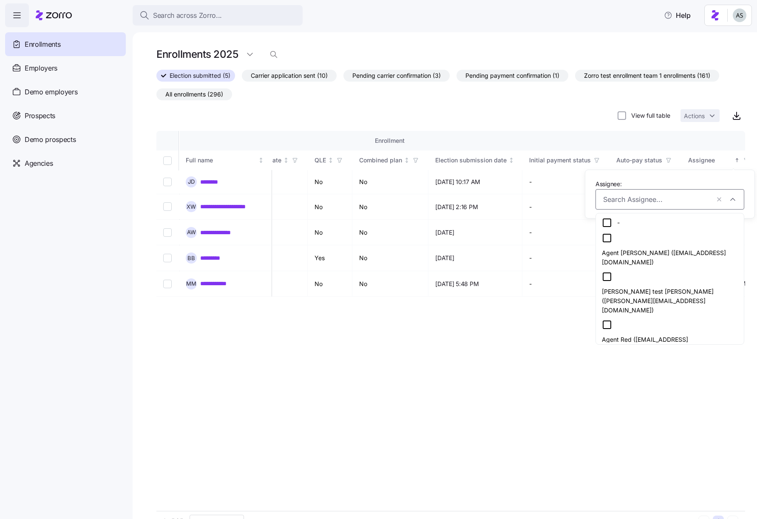
click at [640, 227] on div "-" at bounding box center [670, 223] width 136 height 10
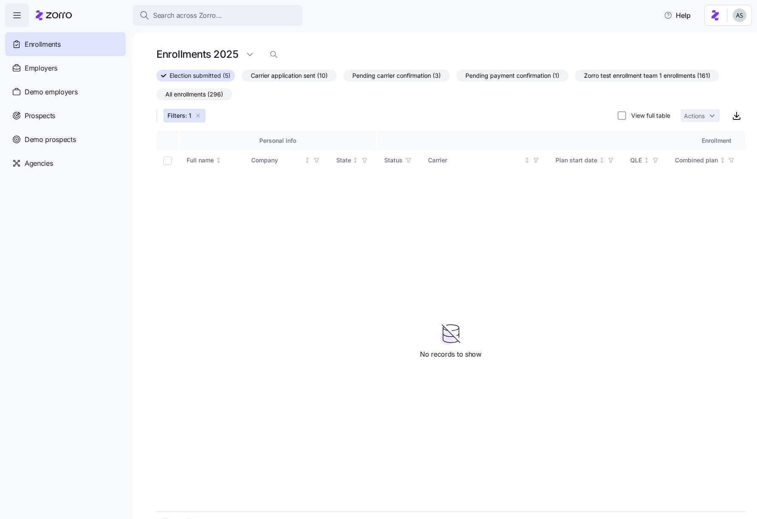
click at [202, 115] on button "Filters: 1" at bounding box center [185, 116] width 42 height 14
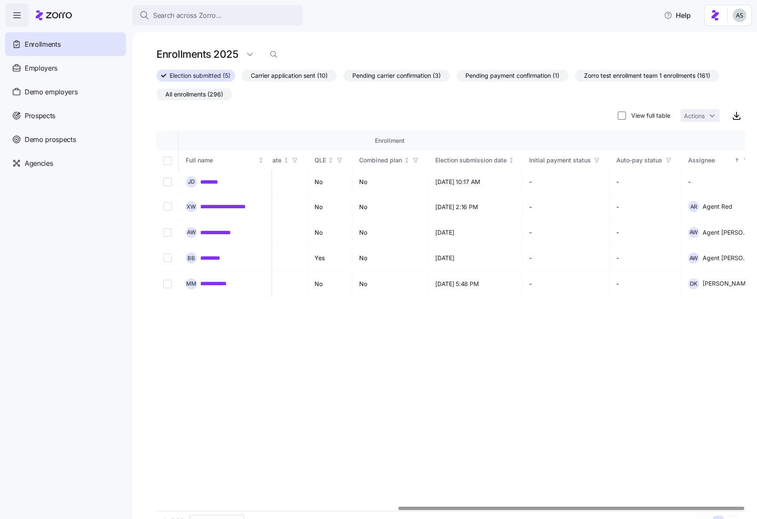
click at [742, 159] on span "button" at bounding box center [746, 160] width 9 height 9
click at [744, 157] on icon "button" at bounding box center [747, 160] width 6 height 6
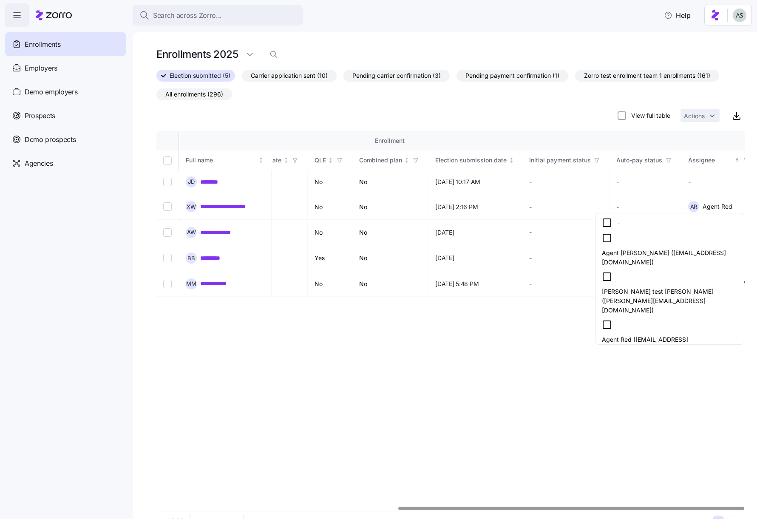
click at [607, 272] on icon at bounding box center [607, 277] width 10 height 10
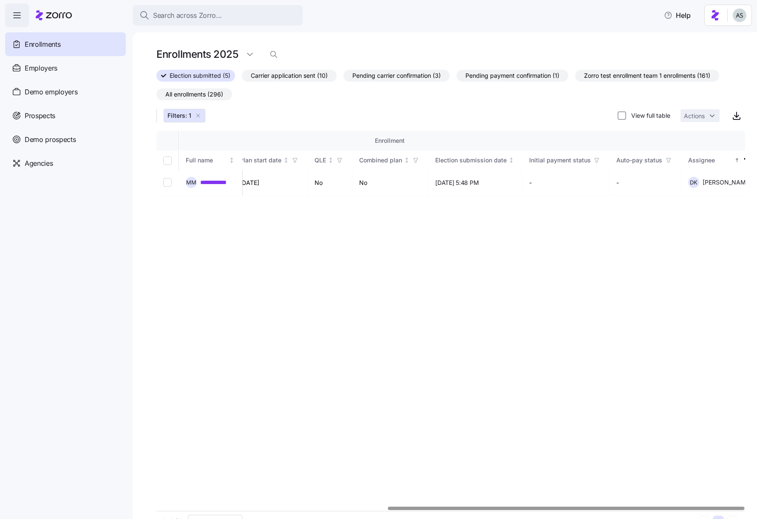
click at [200, 115] on icon "button" at bounding box center [198, 115] width 7 height 7
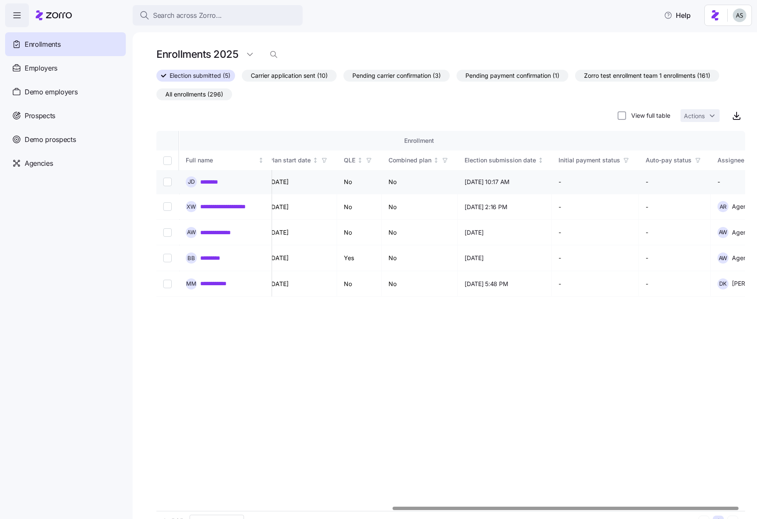
scroll to position [0, 410]
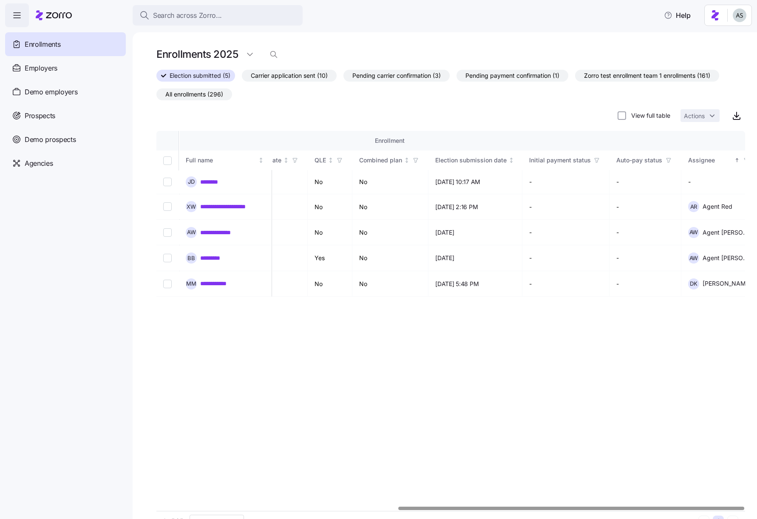
click at [745, 160] on icon "button" at bounding box center [747, 160] width 4 height 4
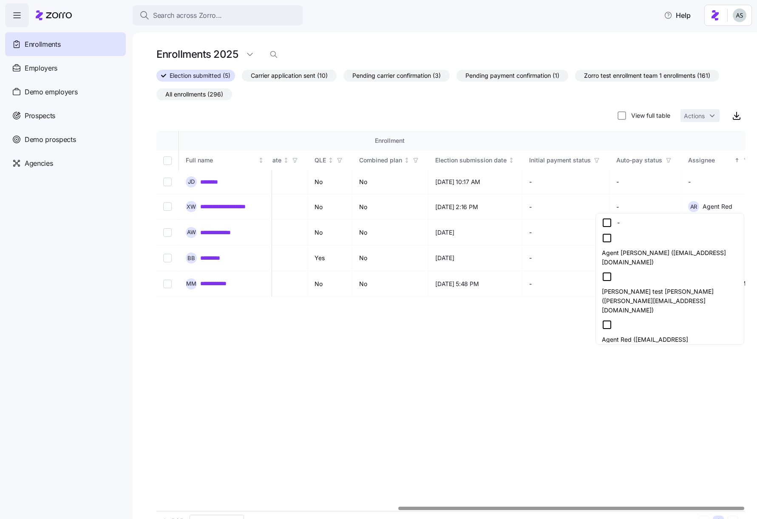
click at [612, 241] on icon at bounding box center [607, 238] width 10 height 10
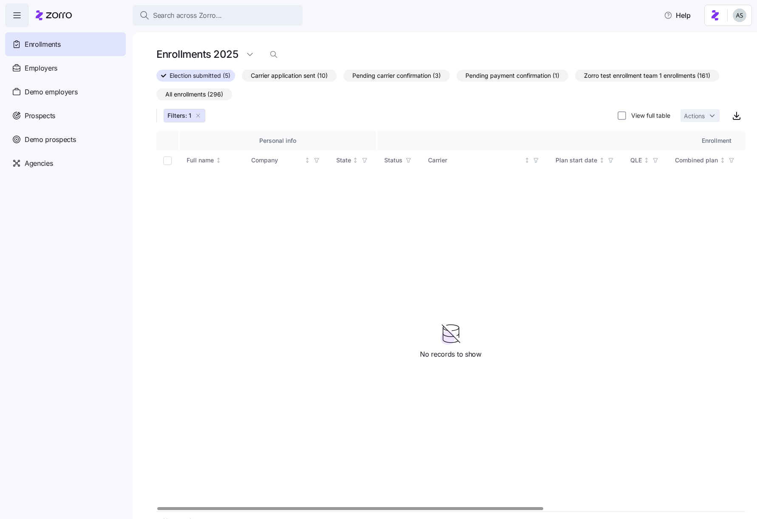
click at [197, 114] on icon "button" at bounding box center [198, 115] width 7 height 7
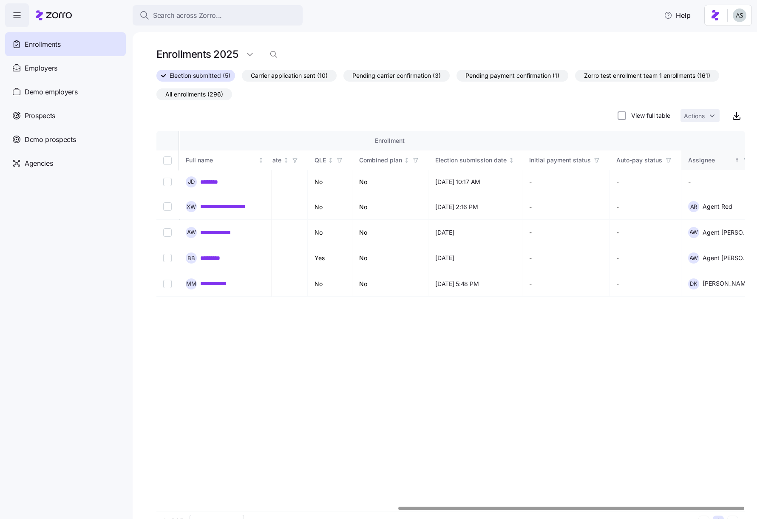
click at [740, 161] on th "Assignee" at bounding box center [720, 161] width 77 height 20
click at [744, 162] on icon "button" at bounding box center [747, 160] width 6 height 6
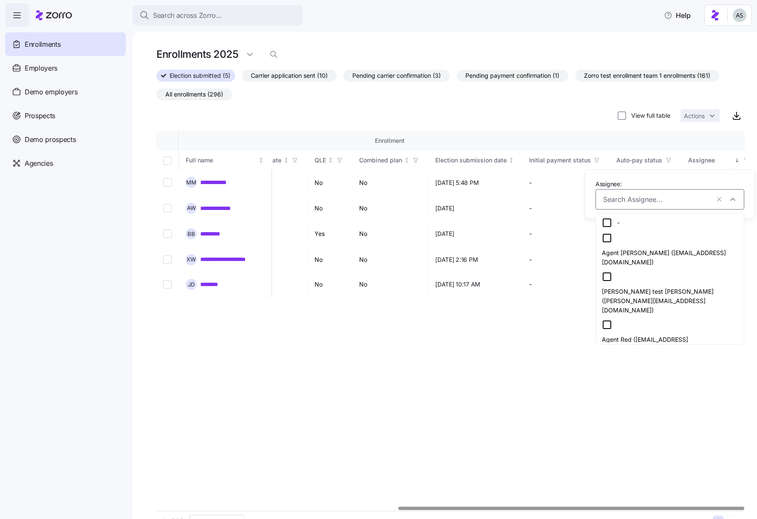
click at [663, 252] on div "Agent [PERSON_NAME] ([EMAIL_ADDRESS][DOMAIN_NAME])" at bounding box center [670, 250] width 136 height 34
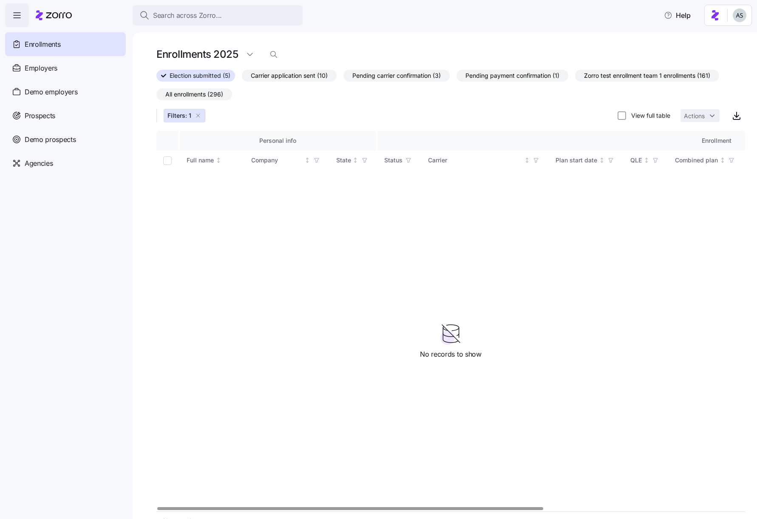
click at [198, 111] on span "Filters: 1" at bounding box center [185, 115] width 34 height 9
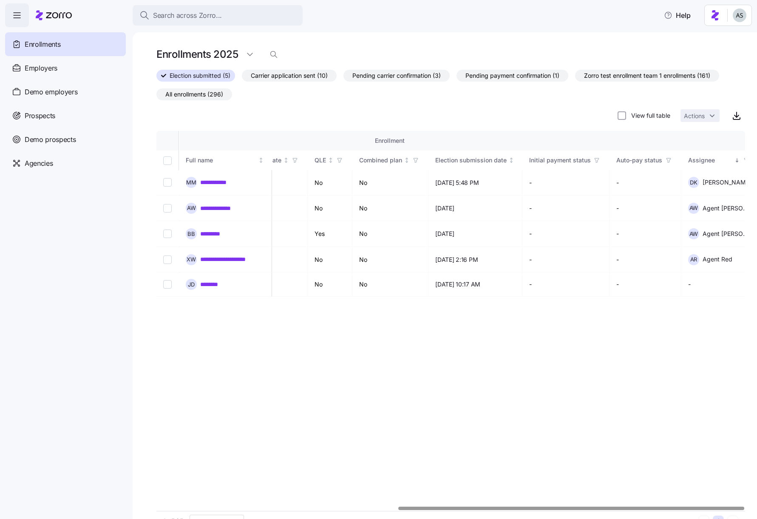
click at [744, 159] on icon "button" at bounding box center [747, 160] width 6 height 6
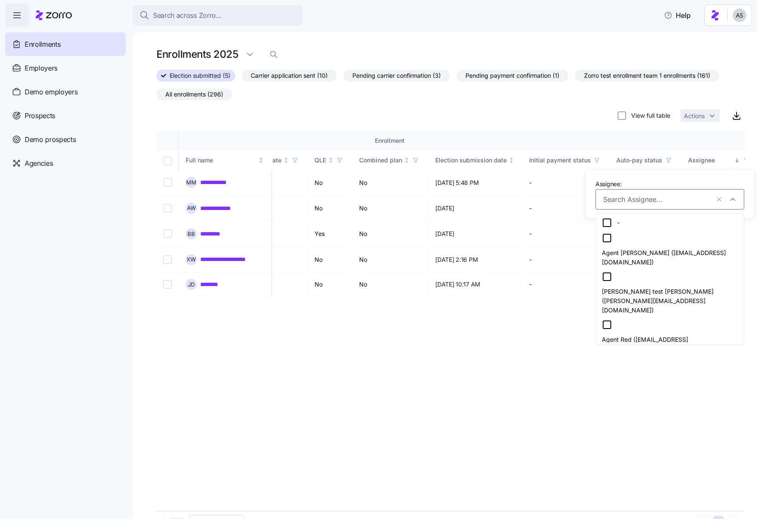
click at [642, 320] on div "Agent Red ([EMAIL_ADDRESS][DOMAIN_NAME])" at bounding box center [670, 337] width 136 height 34
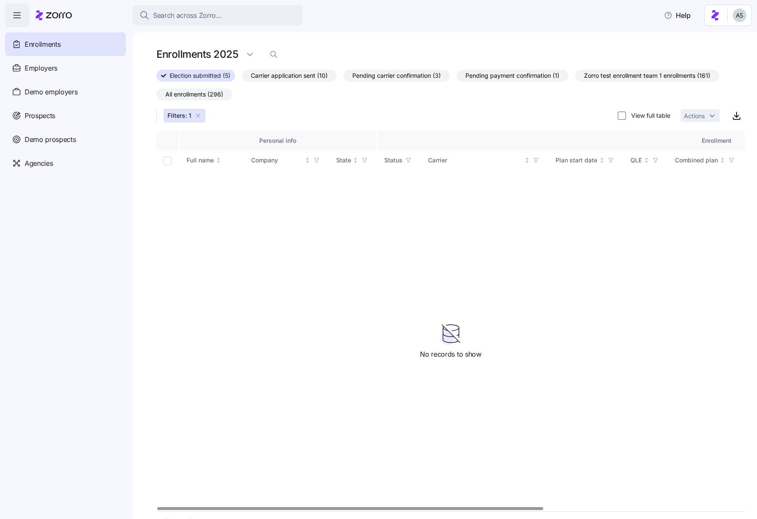
click at [203, 112] on button "Filters: 1" at bounding box center [185, 116] width 42 height 14
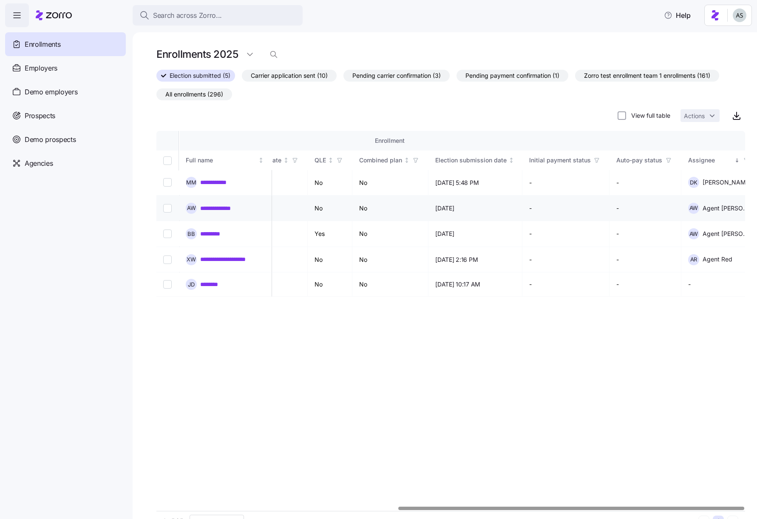
click at [171, 209] on input "Select record 2" at bounding box center [167, 208] width 9 height 9
checkbox input "true"
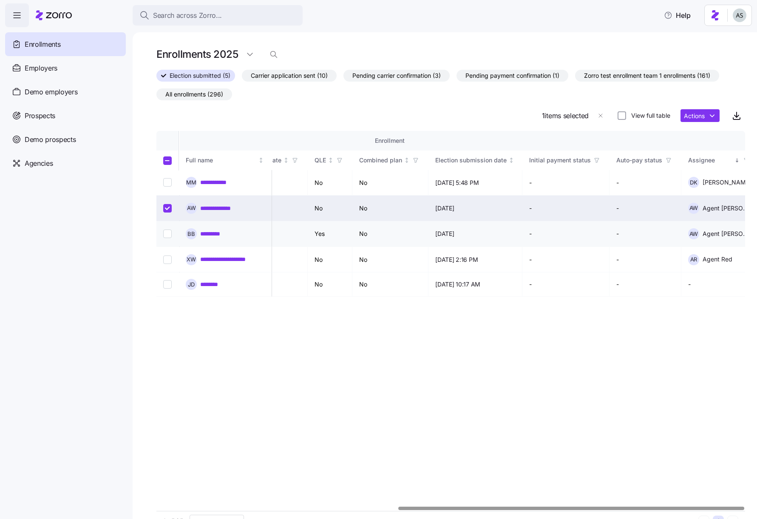
click at [168, 231] on input "Select record 3" at bounding box center [167, 234] width 9 height 9
checkbox input "true"
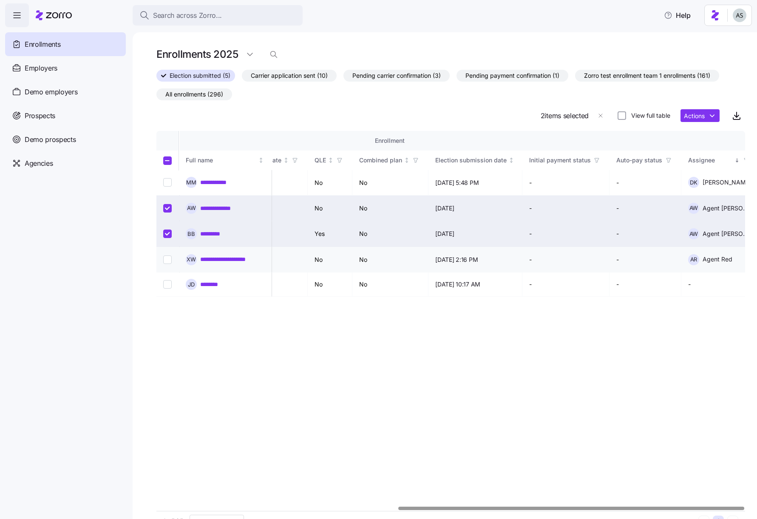
click at [168, 247] on td at bounding box center [167, 260] width 23 height 26
click at [708, 115] on html "**********" at bounding box center [378, 257] width 757 height 514
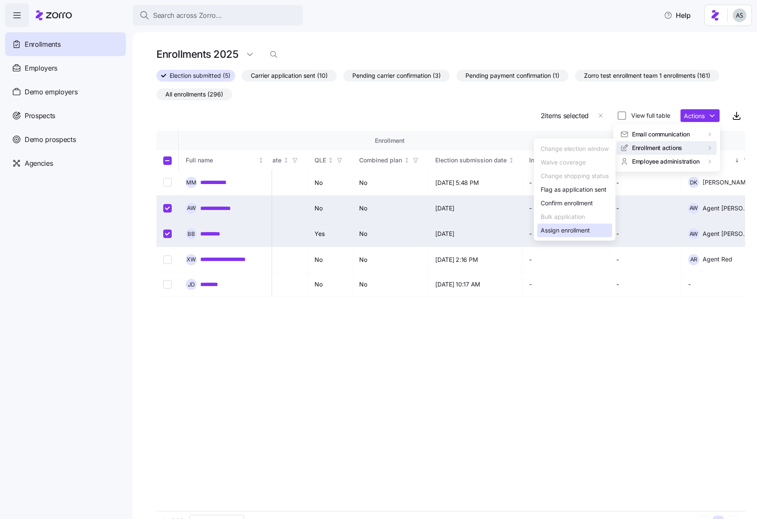
click at [571, 230] on div "Assign enrollment" at bounding box center [565, 230] width 49 height 9
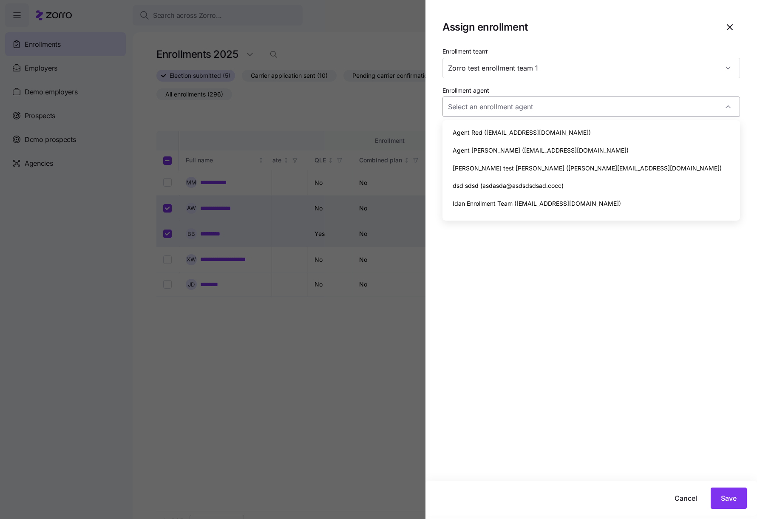
click at [569, 106] on input "Enrollment agent" at bounding box center [592, 107] width 298 height 20
click at [559, 149] on span "Agent [PERSON_NAME] ([EMAIL_ADDRESS][DOMAIN_NAME])" at bounding box center [541, 150] width 176 height 9
type input "Agent [PERSON_NAME] ([EMAIL_ADDRESS][DOMAIN_NAME])"
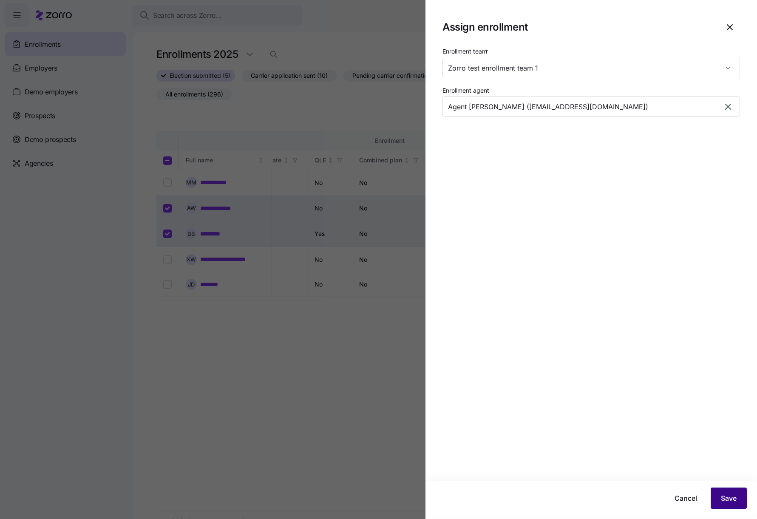
click at [718, 496] on button "Save" at bounding box center [729, 498] width 36 height 21
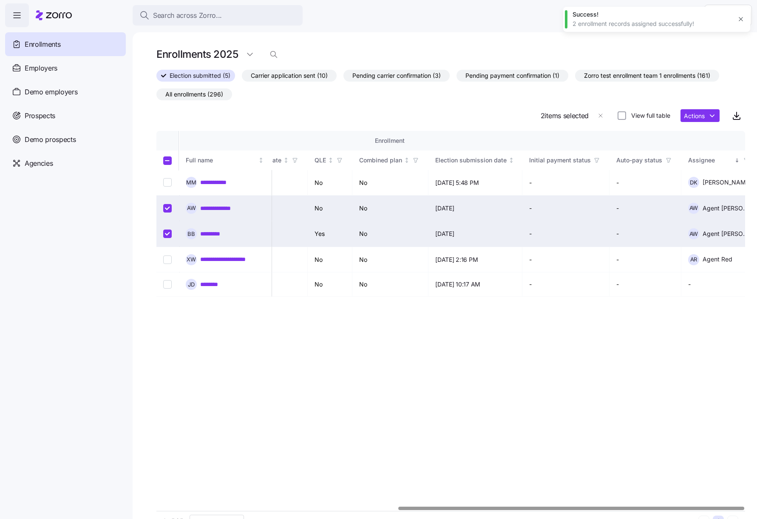
click at [744, 159] on icon "button" at bounding box center [747, 160] width 6 height 6
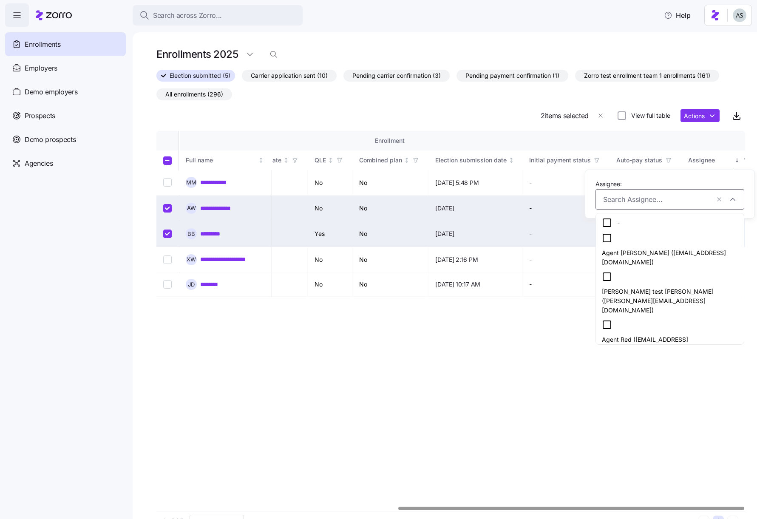
click at [628, 256] on div "Agent [PERSON_NAME] ([EMAIL_ADDRESS][DOMAIN_NAME])" at bounding box center [670, 250] width 136 height 34
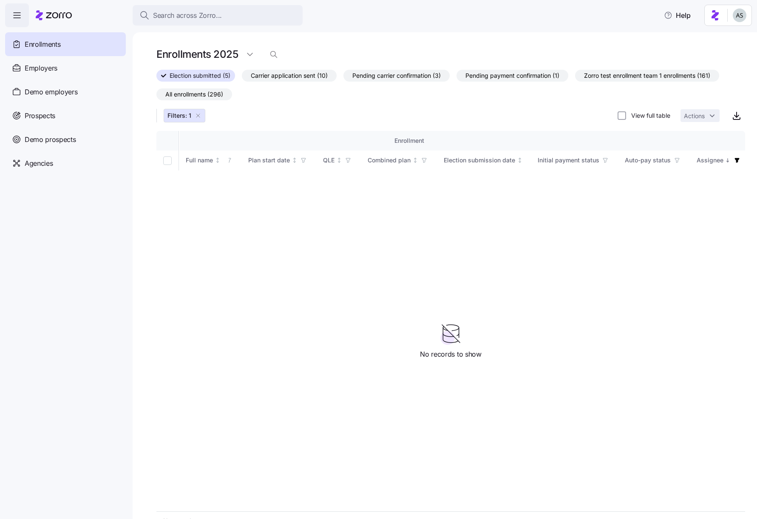
click at [195, 112] on icon "button" at bounding box center [198, 115] width 7 height 7
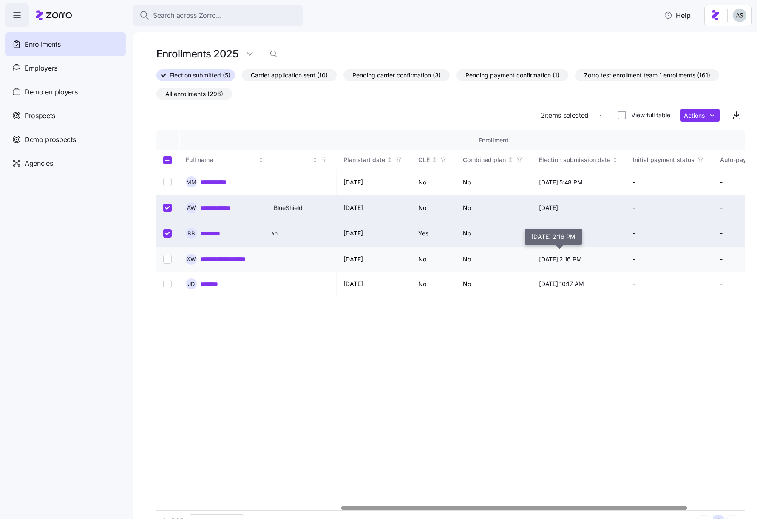
scroll to position [0, 410]
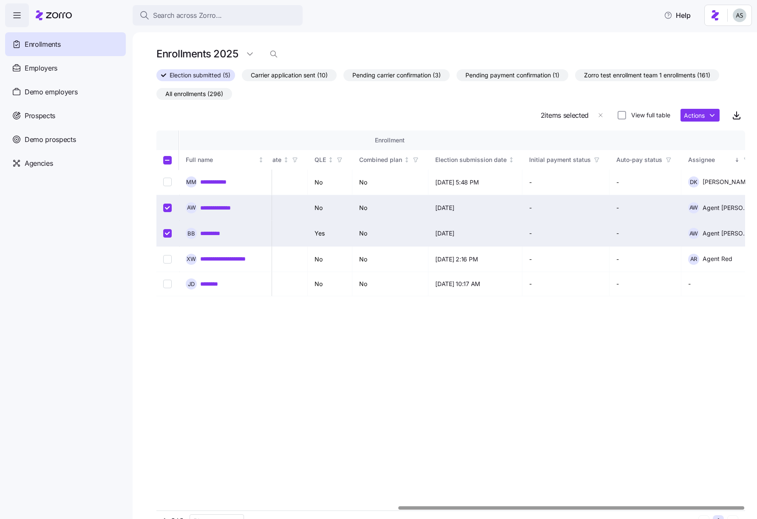
click at [742, 160] on span "button" at bounding box center [746, 159] width 9 height 9
click at [744, 161] on icon "button" at bounding box center [747, 160] width 6 height 6
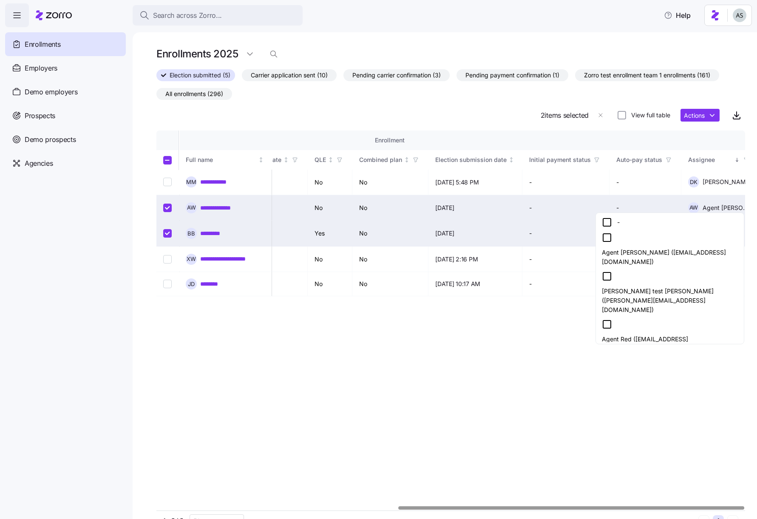
click at [606, 239] on icon at bounding box center [607, 238] width 10 height 10
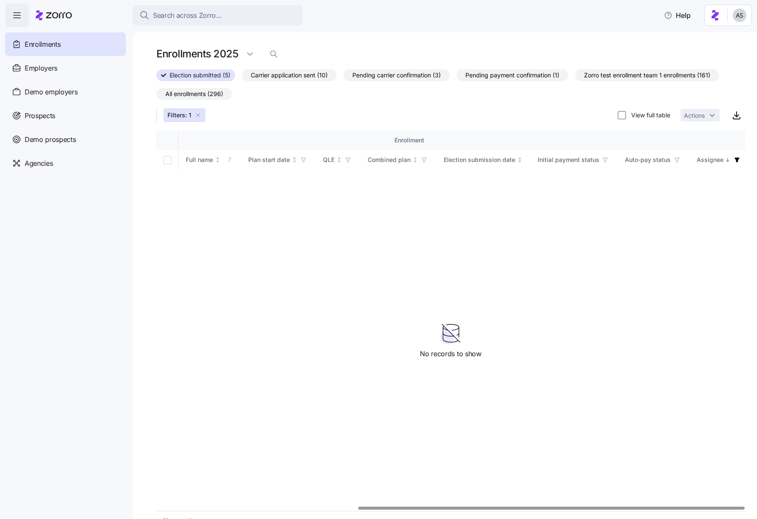
click at [196, 114] on icon "button" at bounding box center [198, 115] width 7 height 7
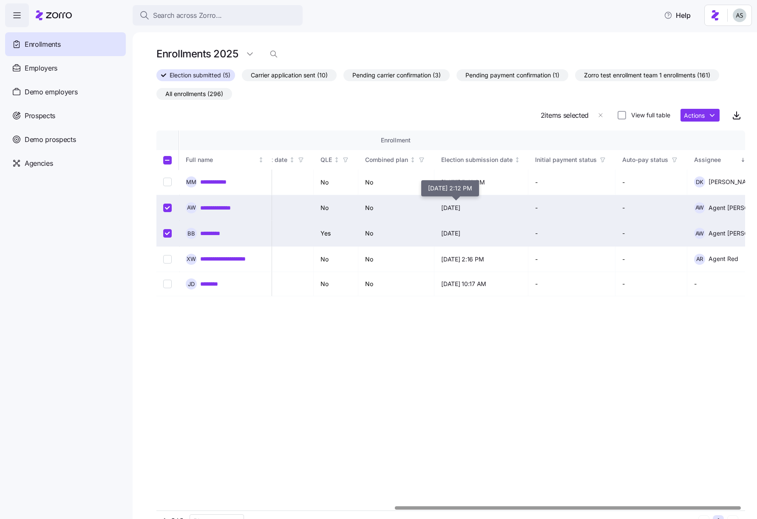
scroll to position [0, 407]
drag, startPoint x: 586, startPoint y: 92, endPoint x: 661, endPoint y: 86, distance: 75.9
click at [661, 86] on div "Election submitted (5) Carrier application sent (10) Pending carrier confirmati…" at bounding box center [450, 84] width 589 height 31
drag, startPoint x: 668, startPoint y: 83, endPoint x: 569, endPoint y: 85, distance: 99.9
click at [568, 85] on div "Election submitted (5) Carrier application sent (10) Pending carrier confirmati…" at bounding box center [450, 84] width 589 height 31
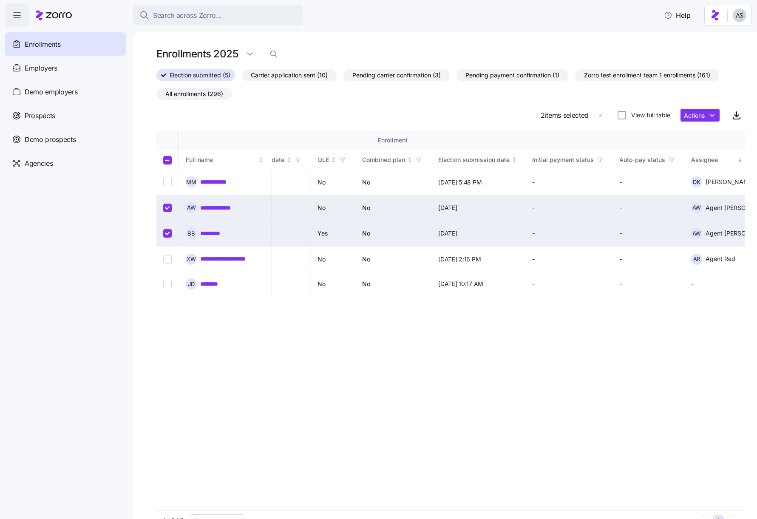
drag, startPoint x: 590, startPoint y: 72, endPoint x: 669, endPoint y: 88, distance: 81.0
click at [669, 88] on div "Election submitted (5) Carrier application sent (10) Pending carrier confirmati…" at bounding box center [450, 84] width 589 height 31
click at [615, 333] on div "**********" at bounding box center [450, 321] width 589 height 380
click at [165, 207] on input "Select record 2" at bounding box center [167, 208] width 9 height 9
checkbox input "false"
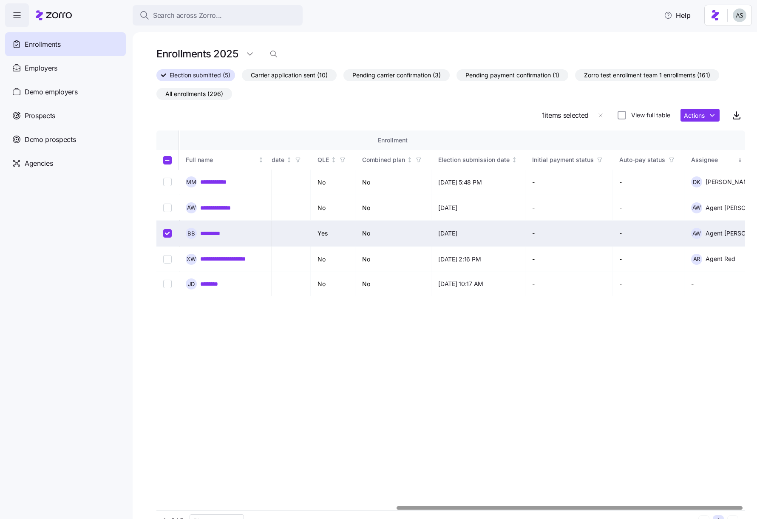
click at [167, 223] on td at bounding box center [167, 234] width 23 height 26
click at [169, 231] on input "Select record 3" at bounding box center [167, 233] width 9 height 9
checkbox input "false"
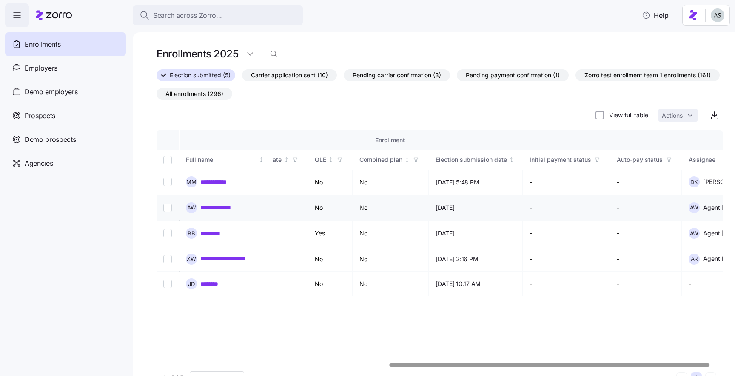
scroll to position [0, 433]
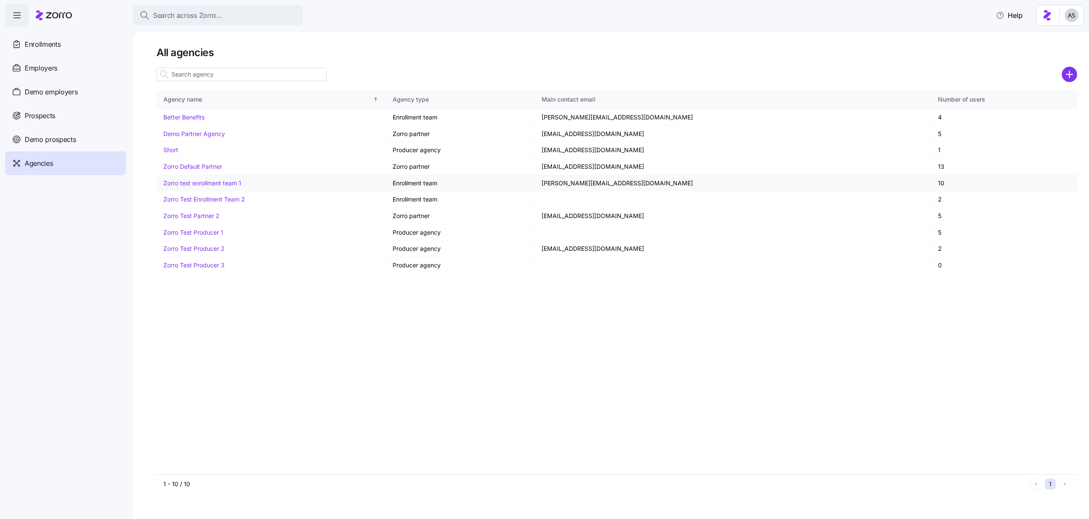
click at [186, 186] on link "Zorro test enrollment team 1" at bounding box center [202, 182] width 78 height 7
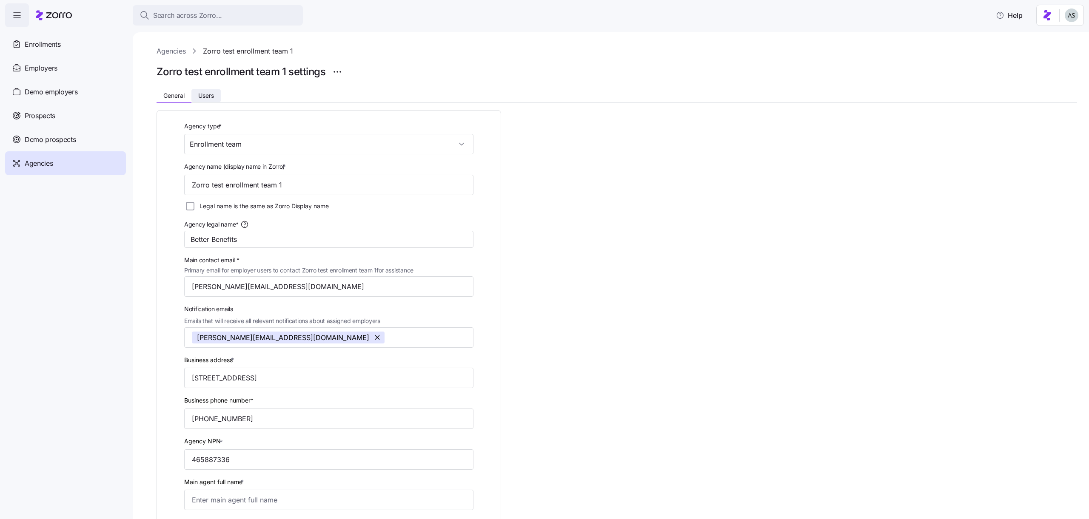
click at [209, 99] on button "Users" at bounding box center [205, 95] width 29 height 13
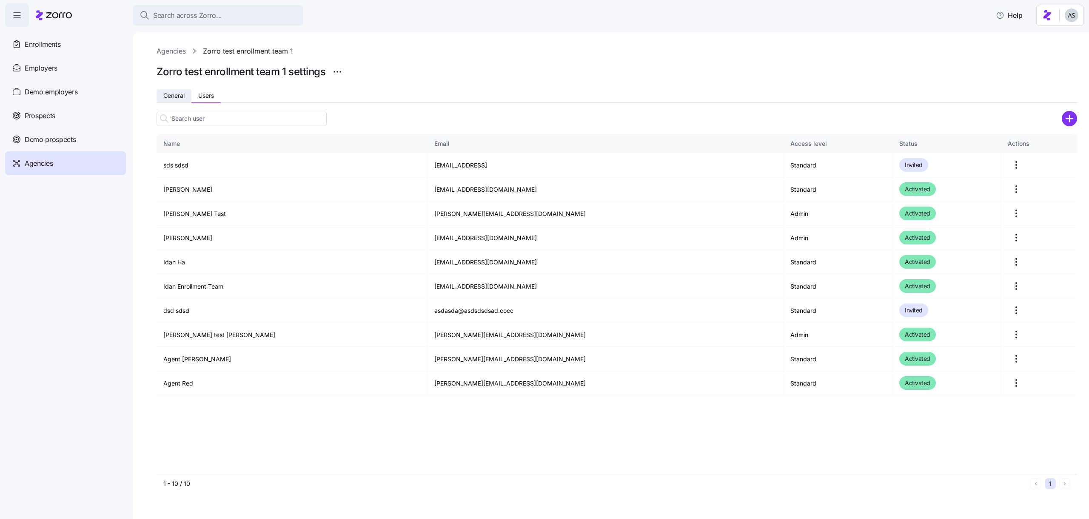
click at [182, 90] on button "General" at bounding box center [173, 95] width 35 height 13
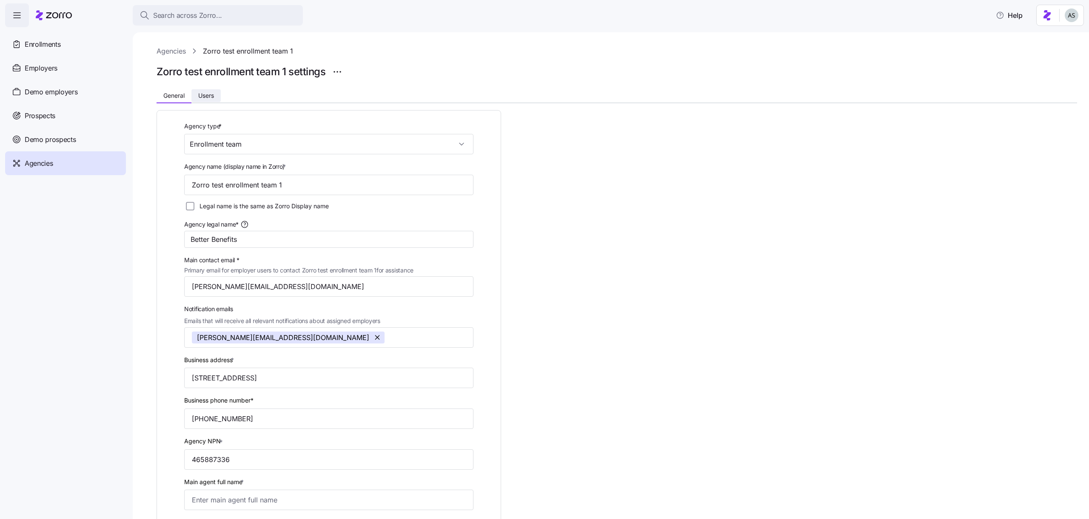
click at [210, 95] on span "Users" at bounding box center [206, 96] width 16 height 6
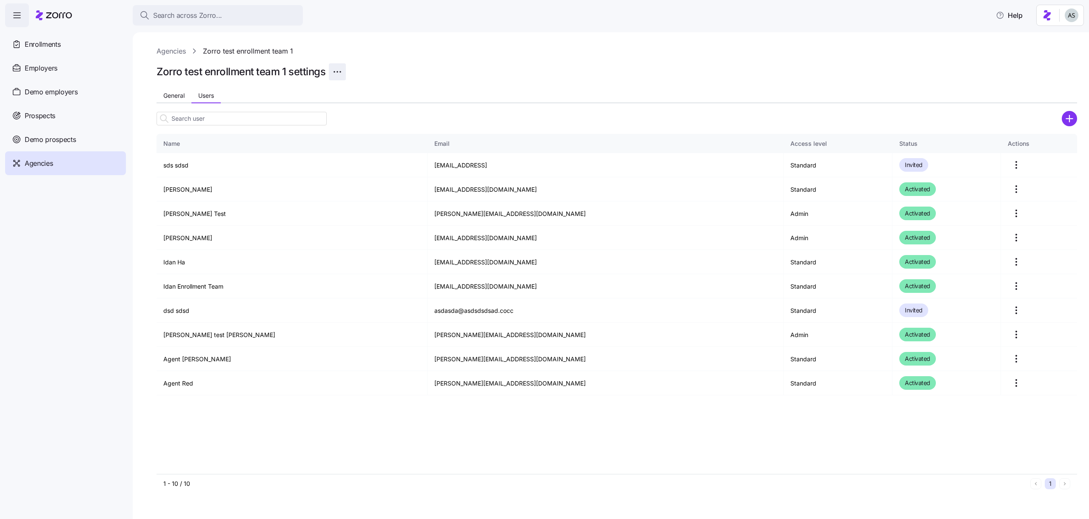
click at [338, 72] on html "Search across Zorro... Help Enrollments Employers Demo employers Prospects Demo…" at bounding box center [544, 257] width 1089 height 514
click at [298, 109] on div "Name Email Access level Status Actions sds sdsd sdfsdfd@s32dfsd.vov Standard In…" at bounding box center [616, 298] width 920 height 390
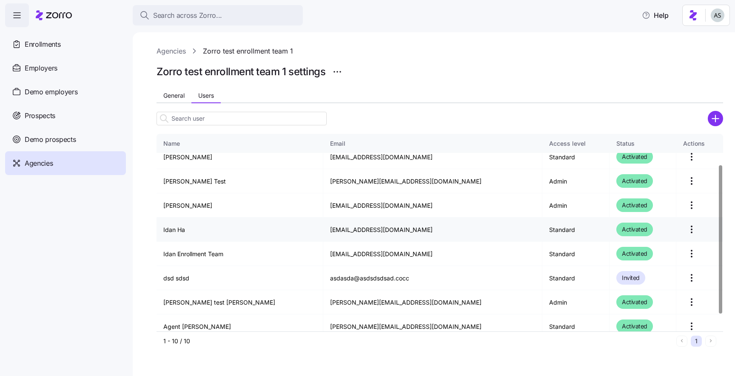
scroll to position [63, 0]
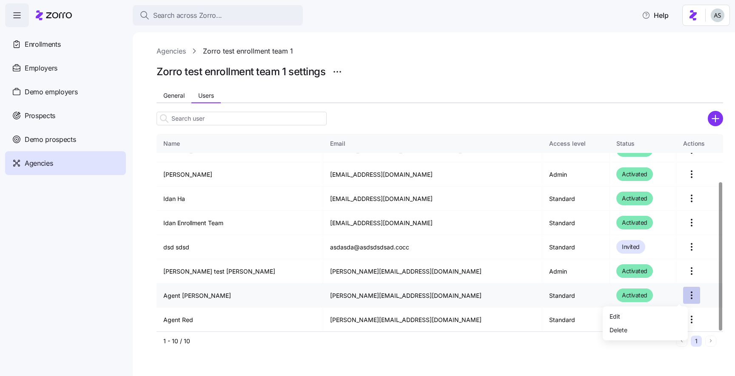
click at [682, 298] on html "Search across Zorro... Help Enrollments Employers Demo employers Prospects Demo…" at bounding box center [367, 185] width 735 height 371
click at [659, 310] on div "Edit" at bounding box center [645, 317] width 78 height 14
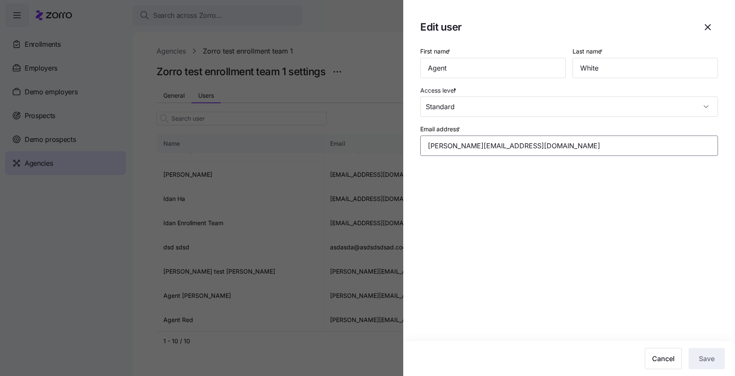
click at [478, 150] on input "amit.s+agentwhite@myzorro.co" at bounding box center [569, 146] width 298 height 20
click at [474, 147] on input "amit.s+agentwhite@myzorro.co" at bounding box center [569, 146] width 298 height 20
type input "amit.s+agentwhite@myzorro.co"
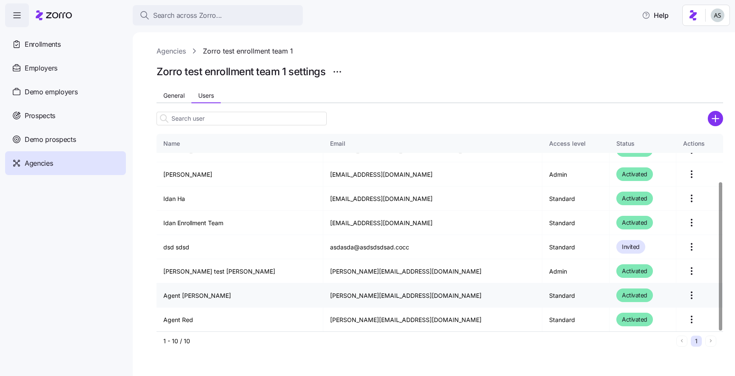
click at [323, 298] on td "amit.s+agentwhite@myzorro.co" at bounding box center [432, 296] width 219 height 24
copy td "amit.s+agentwhite@myzorro.co"
click at [276, 305] on td "Agent [PERSON_NAME]" at bounding box center [239, 296] width 167 height 24
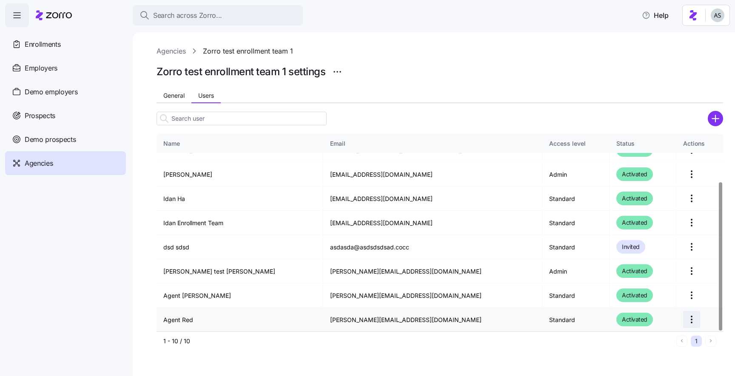
click at [680, 320] on html "Search across Zorro... Help Enrollments Employers Demo employers Prospects Demo…" at bounding box center [367, 185] width 735 height 371
click at [647, 337] on div "Edit" at bounding box center [645, 341] width 78 height 14
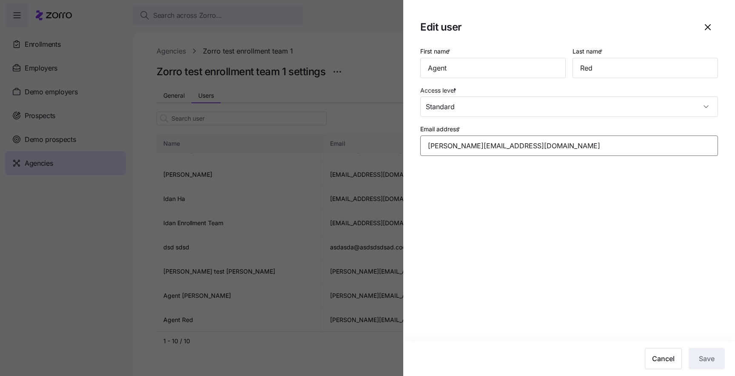
click at [480, 148] on input "[PERSON_NAME][EMAIL_ADDRESS][DOMAIN_NAME]" at bounding box center [569, 146] width 298 height 20
type input "[PERSON_NAME][EMAIL_ADDRESS][DOMAIN_NAME]"
click at [713, 18] on span "button" at bounding box center [708, 27] width 20 height 20
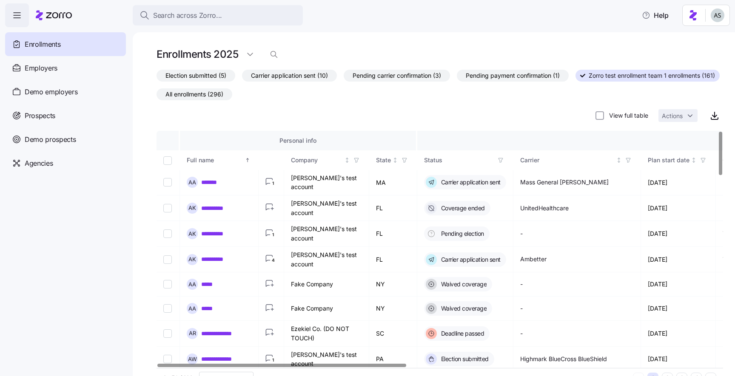
click at [199, 70] on span "Election submitted (5)" at bounding box center [195, 75] width 61 height 11
click at [156, 78] on input "Election submitted (5)" at bounding box center [156, 78] width 0 height 0
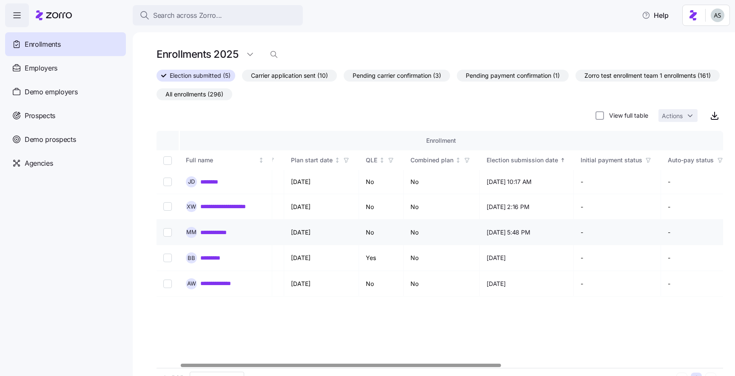
scroll to position [0, 433]
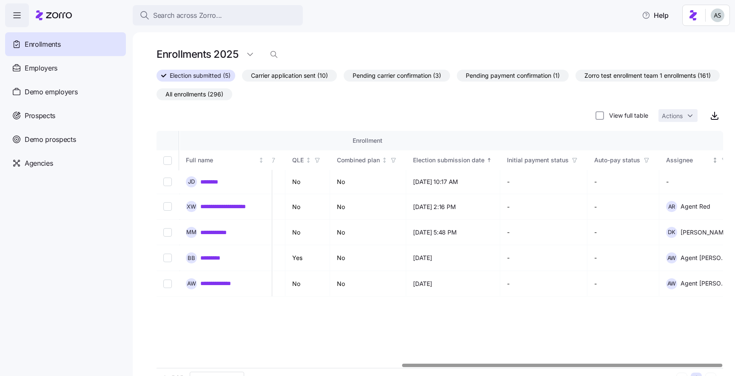
click at [721, 160] on icon "button" at bounding box center [724, 160] width 6 height 6
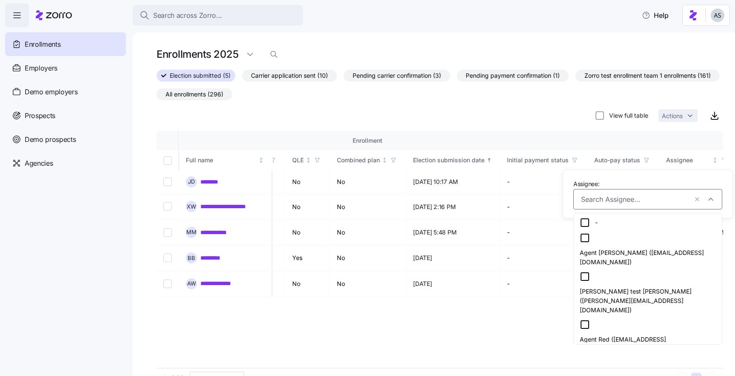
click at [645, 253] on div "Agent [PERSON_NAME] ([EMAIL_ADDRESS][DOMAIN_NAME])" at bounding box center [648, 250] width 136 height 34
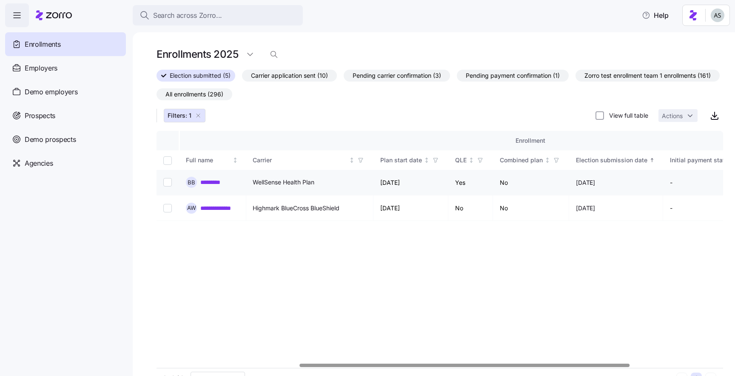
scroll to position [0, 404]
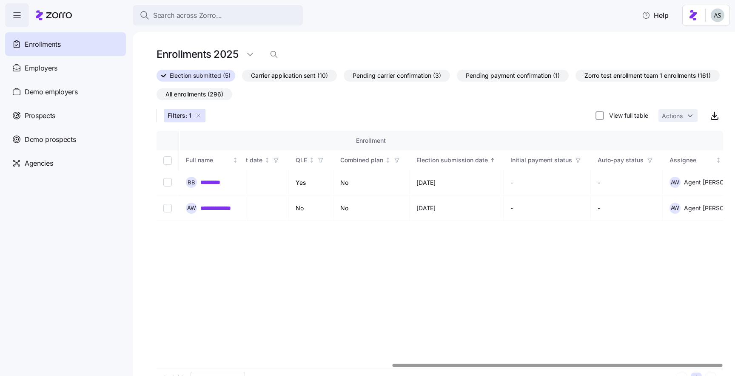
click at [196, 114] on icon "button" at bounding box center [198, 115] width 7 height 7
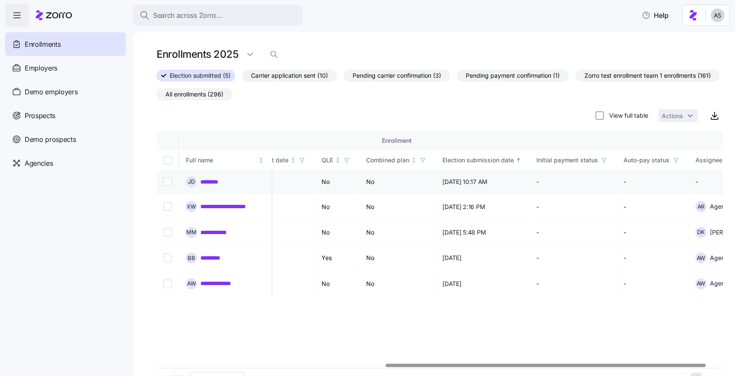
scroll to position [0, 433]
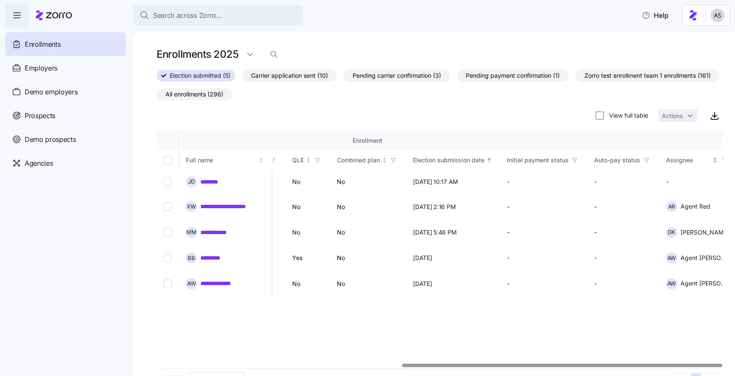
click at [721, 160] on icon "button" at bounding box center [724, 160] width 6 height 6
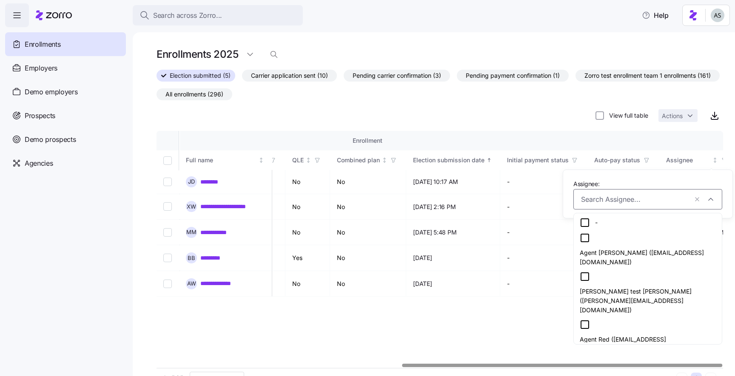
click at [609, 320] on div "Agent Red ([EMAIL_ADDRESS][DOMAIN_NAME])" at bounding box center [648, 337] width 136 height 34
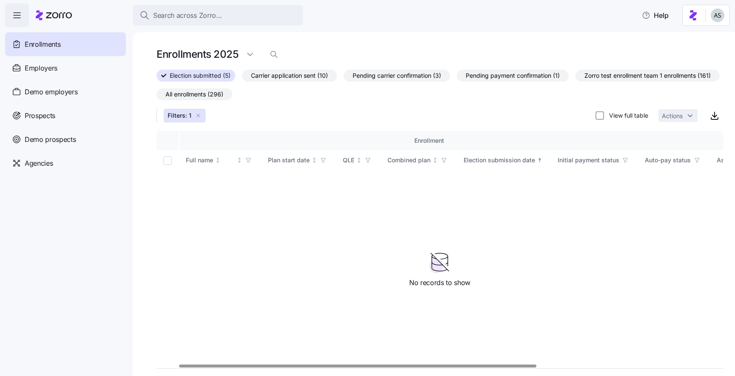
scroll to position [0, 315]
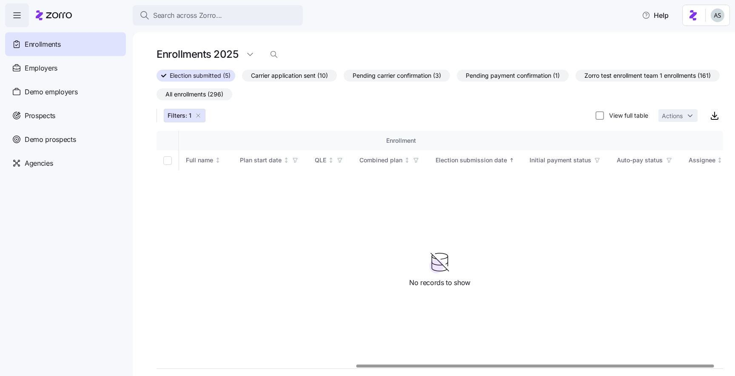
click at [201, 114] on icon "button" at bounding box center [198, 115] width 7 height 7
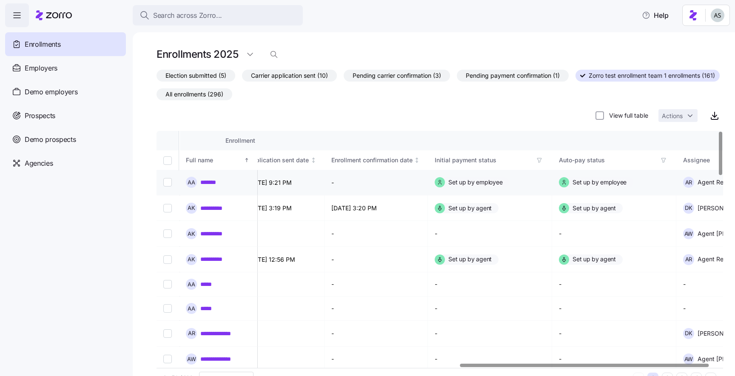
scroll to position [0, 709]
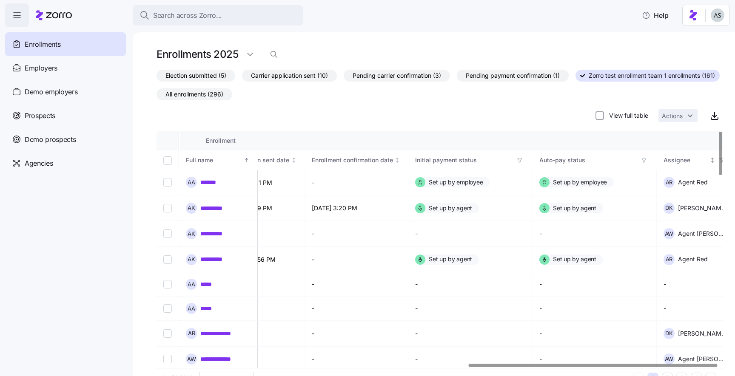
click at [717, 162] on span "button" at bounding box center [721, 160] width 9 height 9
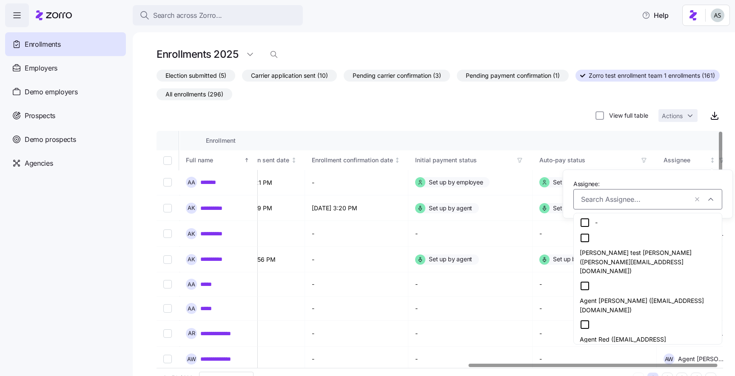
click at [628, 320] on div "Agent Red ([EMAIL_ADDRESS][DOMAIN_NAME])" at bounding box center [648, 337] width 136 height 34
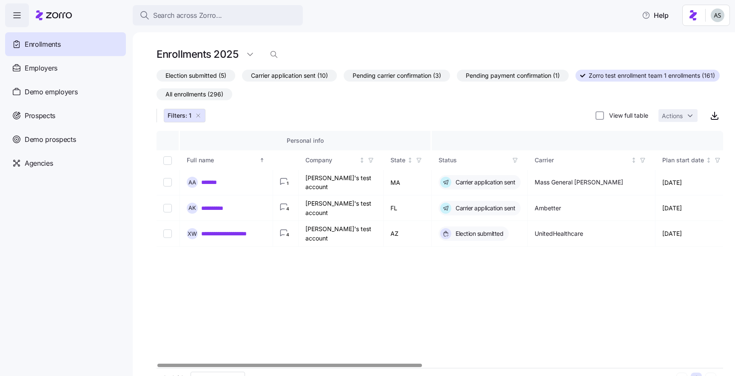
click at [195, 115] on icon "button" at bounding box center [198, 115] width 7 height 7
